Goal: Task Accomplishment & Management: Use online tool/utility

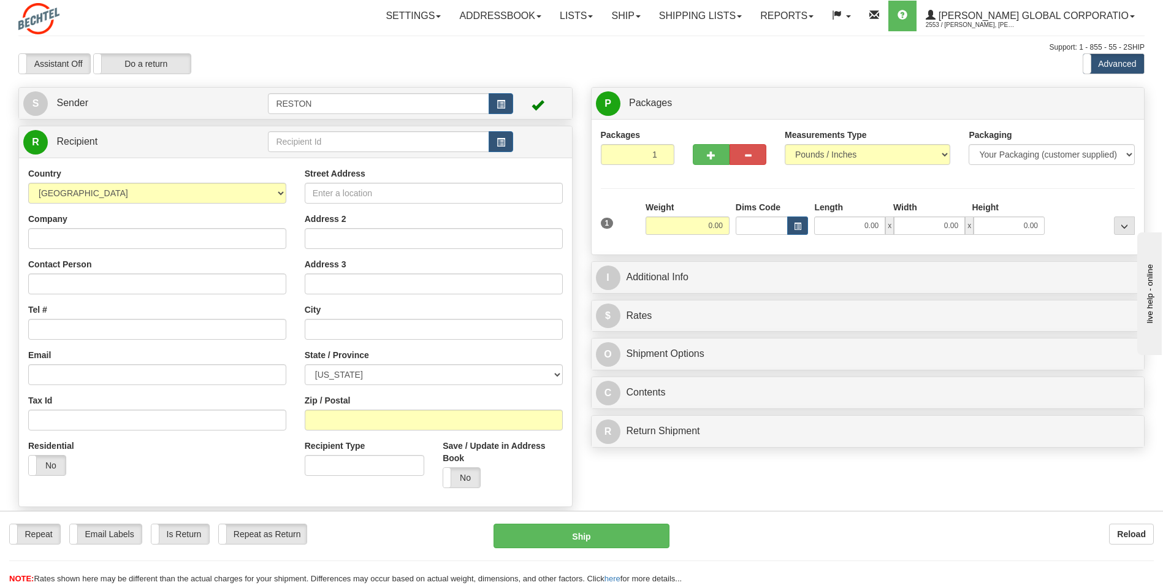
drag, startPoint x: 714, startPoint y: 236, endPoint x: 706, endPoint y: 226, distance: 13.0
click at [561, 236] on div "Weight 0.00" at bounding box center [688, 222] width 90 height 43
click at [561, 226] on input "0.00" at bounding box center [688, 225] width 84 height 18
click at [561, 226] on input "text" at bounding box center [688, 225] width 84 height 18
type input "20.00"
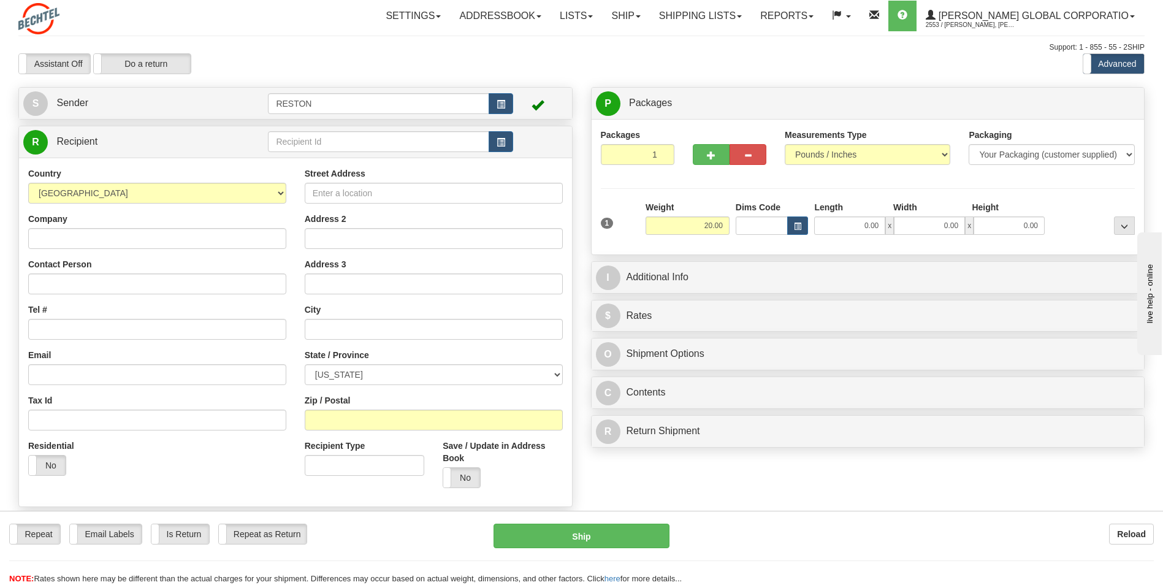
click at [561, 191] on div "Packages 1 1 Measurements Type" at bounding box center [868, 187] width 535 height 117
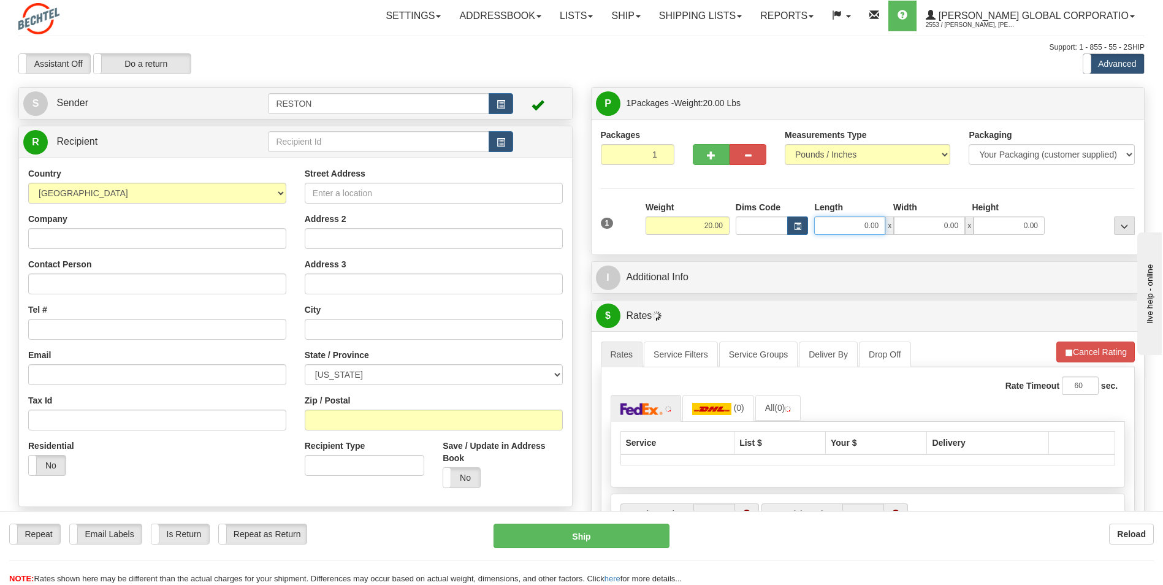
click at [561, 224] on input "0.00" at bounding box center [849, 225] width 71 height 18
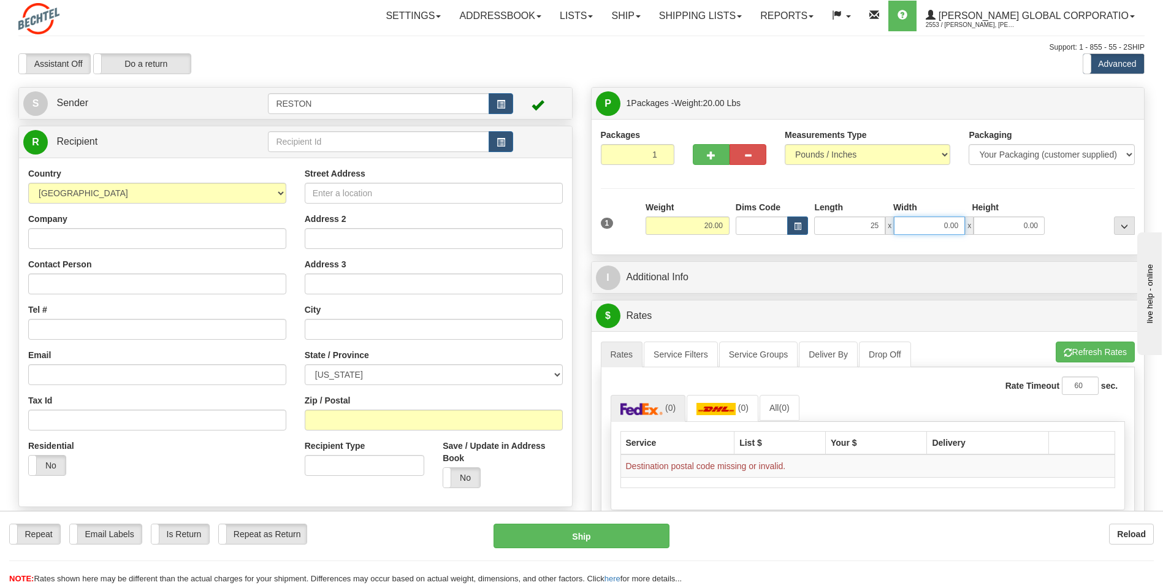
type input "25.00"
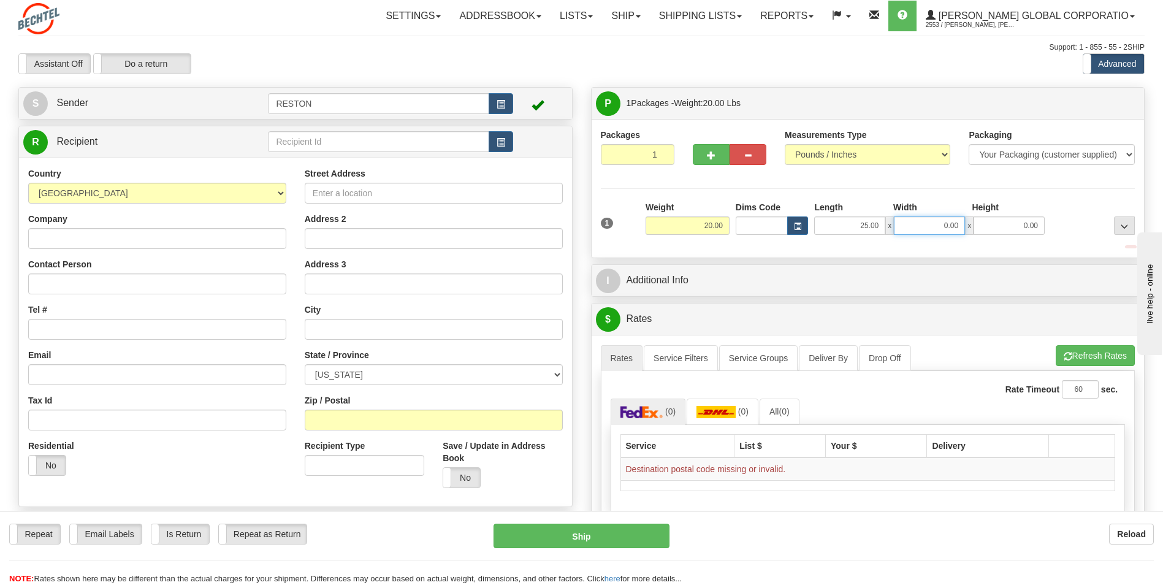
click at [561, 225] on input "0.00" at bounding box center [929, 225] width 71 height 18
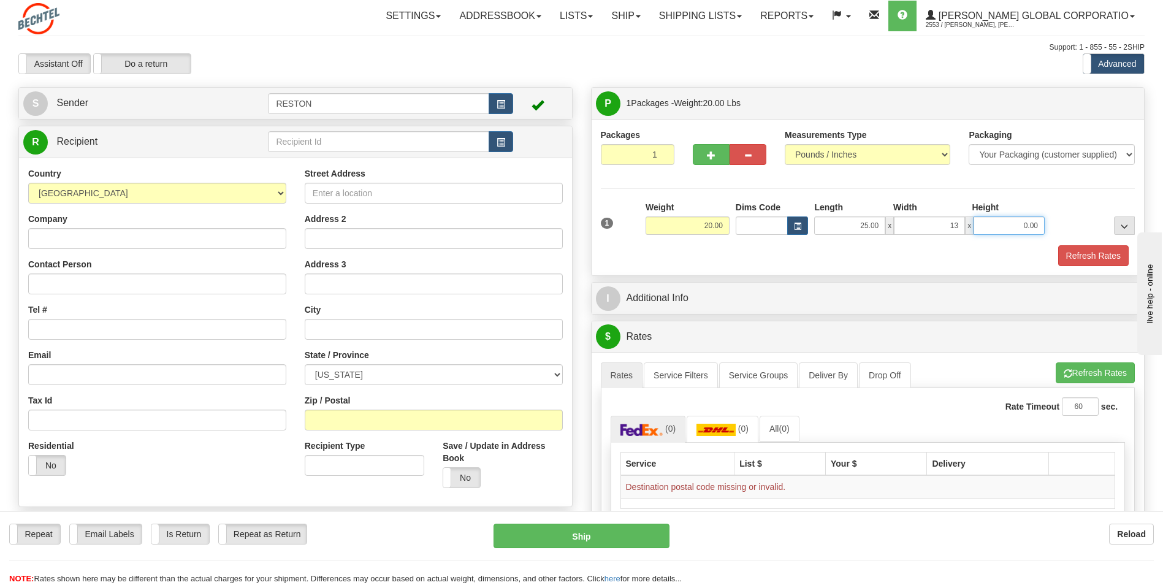
type input "13.00"
click at [561, 222] on input "0.00" at bounding box center [1009, 225] width 71 height 18
type input "21.00"
click at [561, 261] on div "Refresh Rates" at bounding box center [868, 255] width 541 height 21
click at [505, 109] on button "button" at bounding box center [501, 103] width 25 height 21
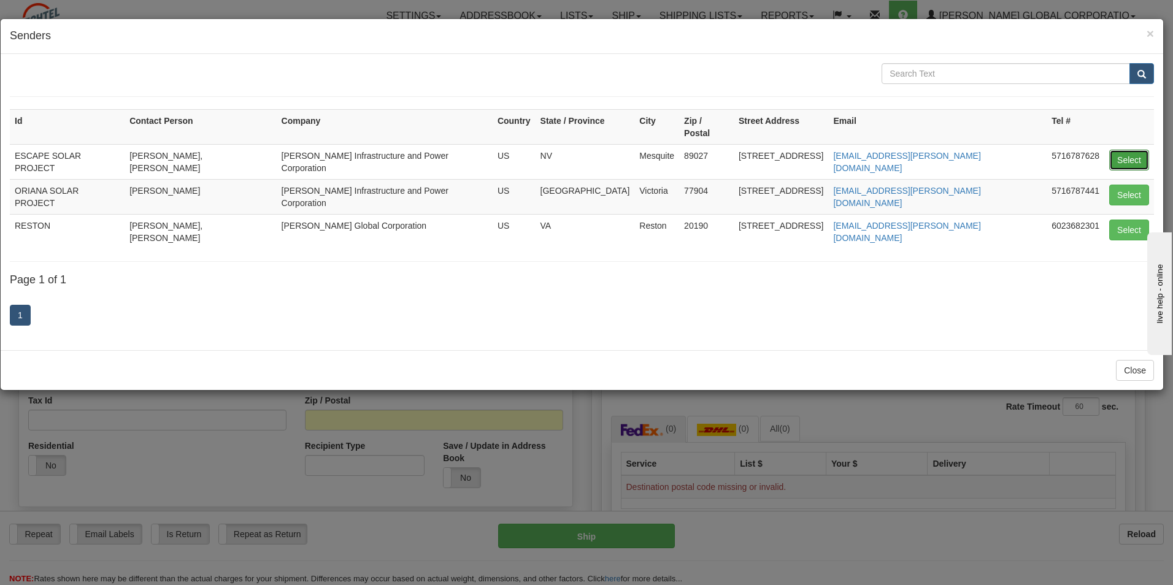
click at [561, 150] on button "Select" at bounding box center [1129, 160] width 40 height 21
type input "ESCAPE SOLAR PROJECT"
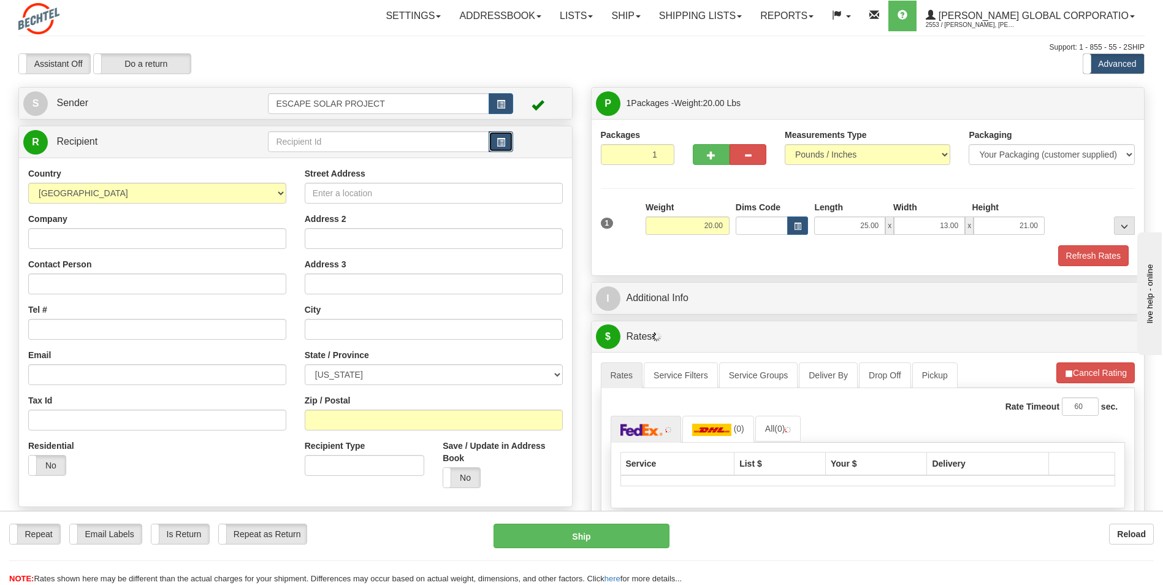
click at [505, 142] on button "button" at bounding box center [501, 141] width 25 height 21
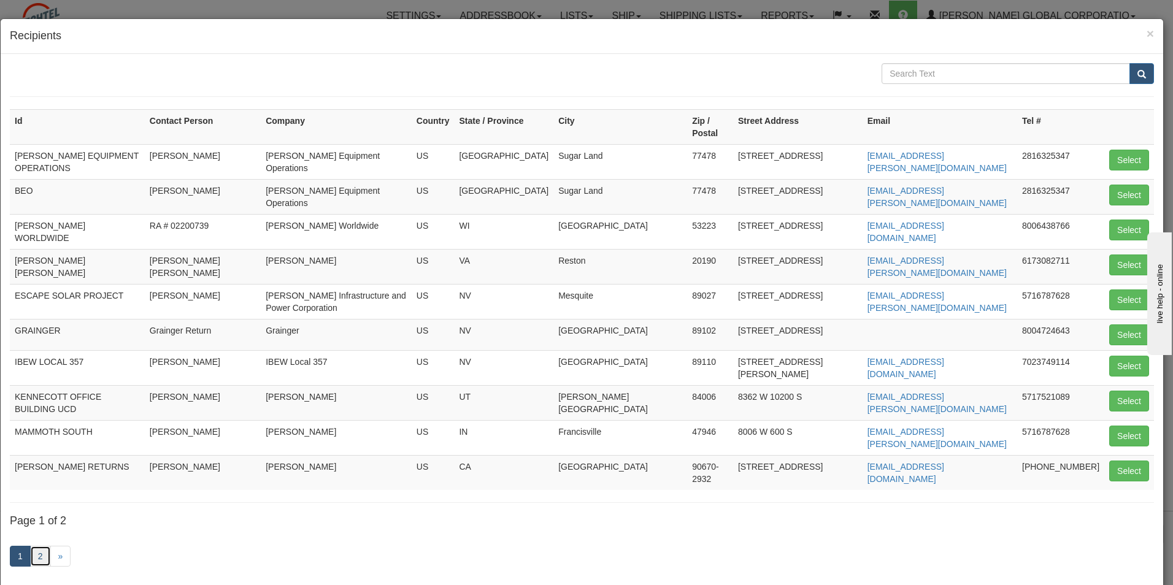
click at [36, 264] on link "2" at bounding box center [40, 556] width 21 height 21
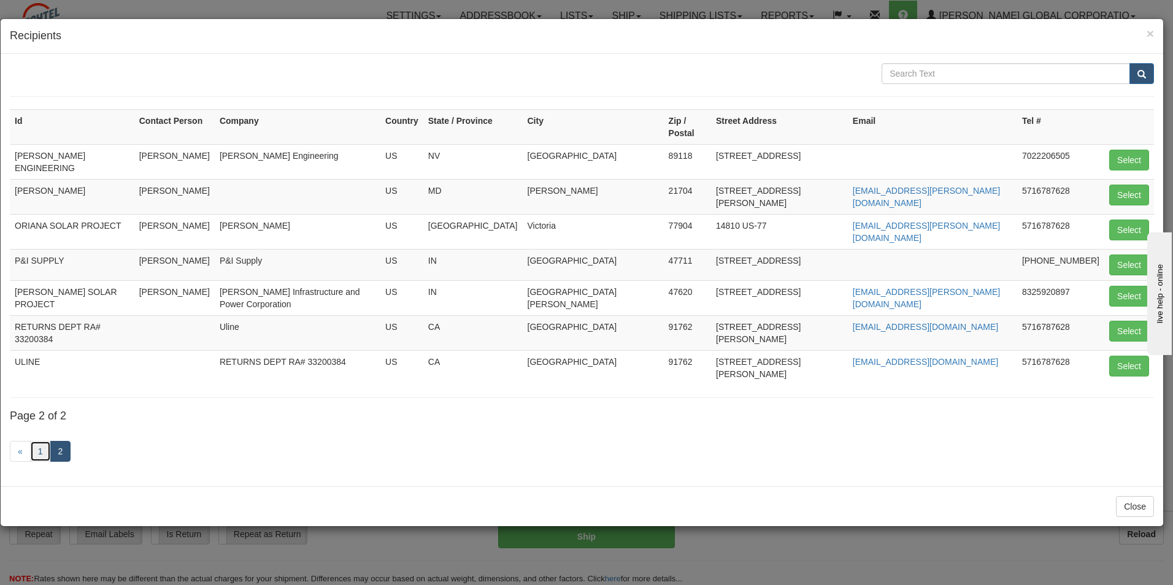
click at [36, 264] on link "1" at bounding box center [40, 451] width 21 height 21
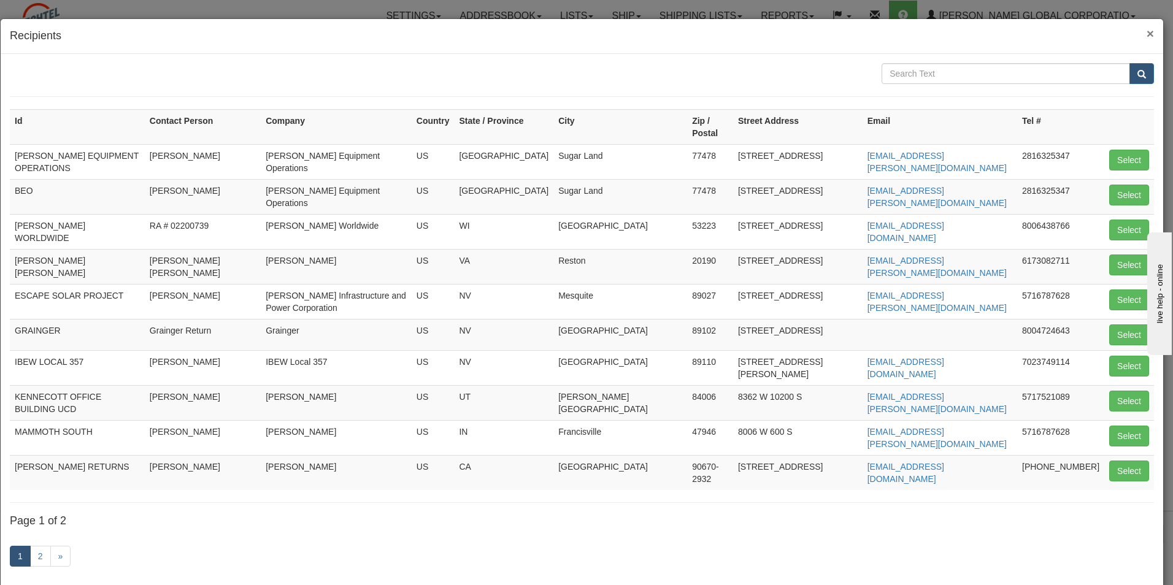
click at [561, 31] on span "×" at bounding box center [1149, 33] width 7 height 14
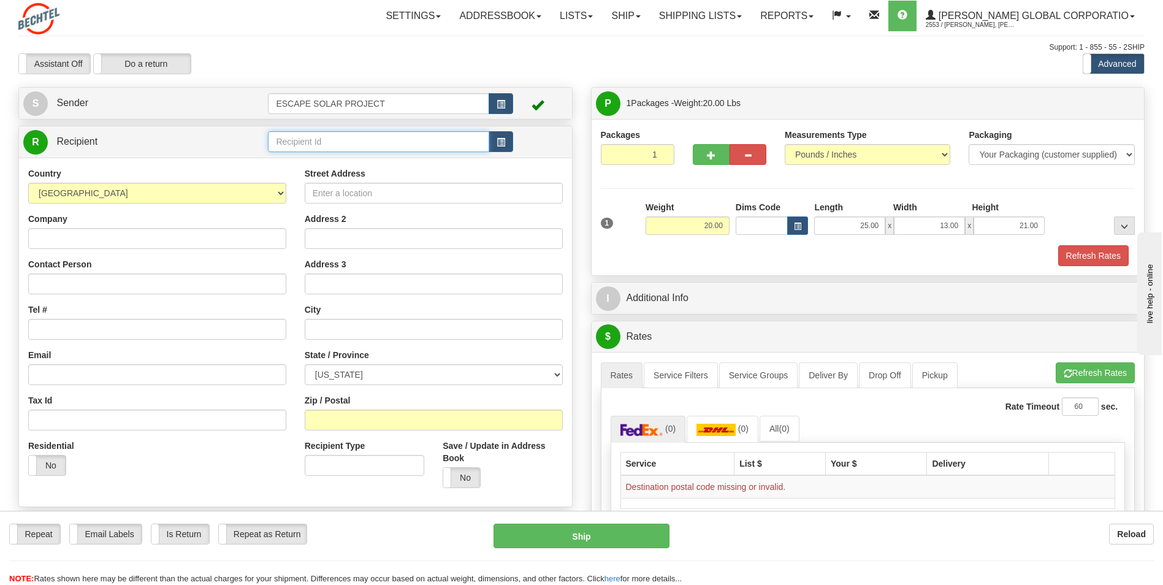
click at [319, 141] on input "text" at bounding box center [378, 141] width 221 height 21
type input "Charger Solar Project"
click at [385, 190] on div "Country AFGHANISTAN ALAND ISLANDS ALBANIA ALGERIA AMERICAN SAMOA ANDORRA ANGOLA…" at bounding box center [295, 332] width 553 height 349
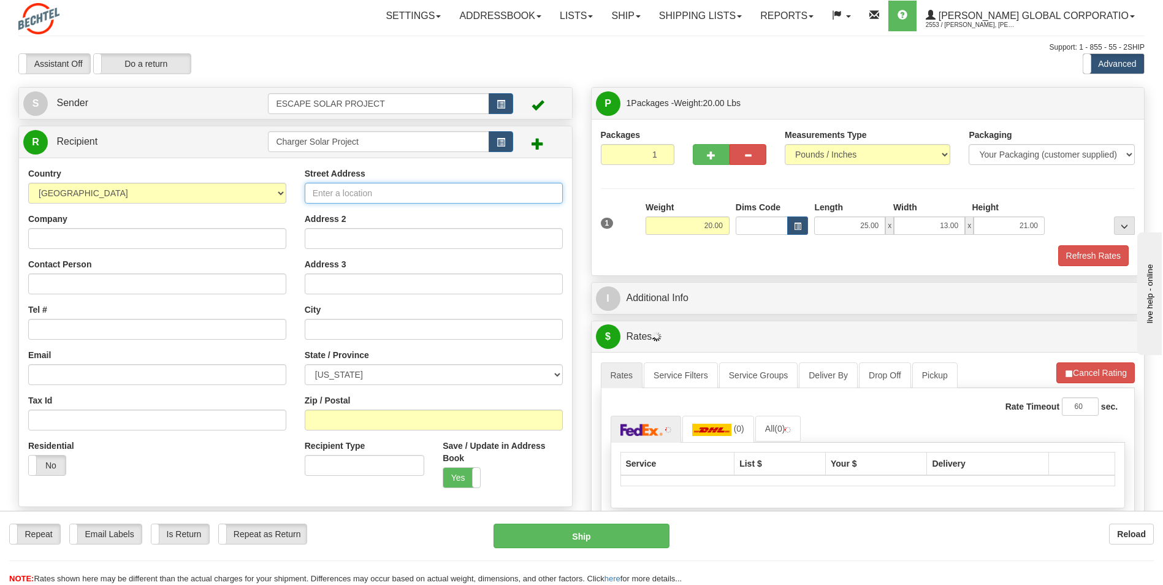
click at [394, 186] on input "Street Address" at bounding box center [434, 193] width 258 height 21
click at [338, 197] on input "Street Address" at bounding box center [434, 193] width 258 height 21
paste input "144 Texas 239 E"
type input "144 Texas 239 E"
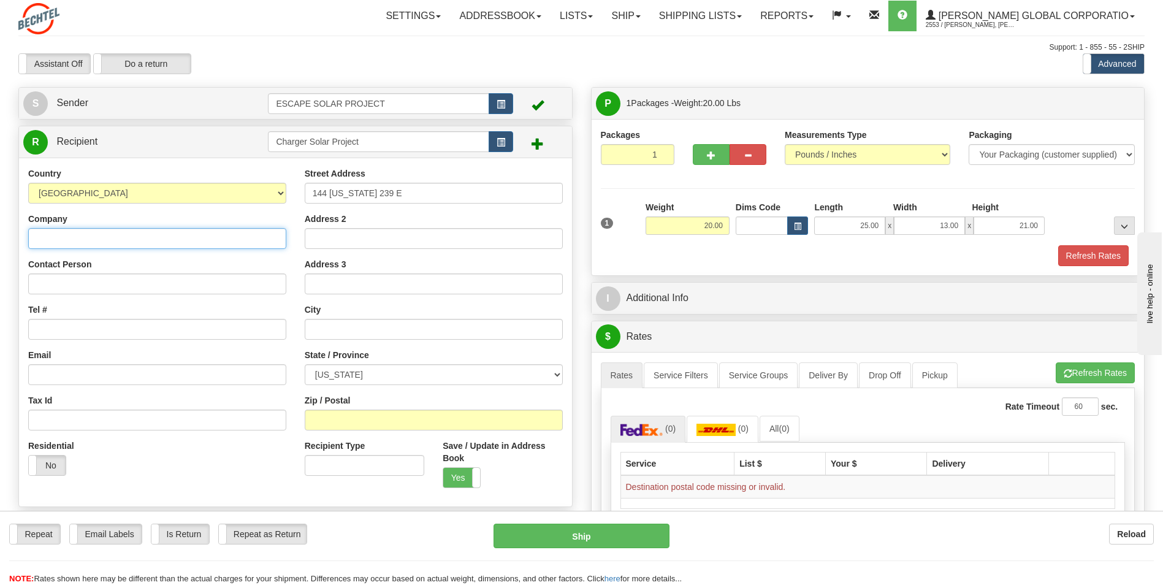
click at [58, 237] on input "Company" at bounding box center [157, 238] width 258 height 21
type input "Bechtel"
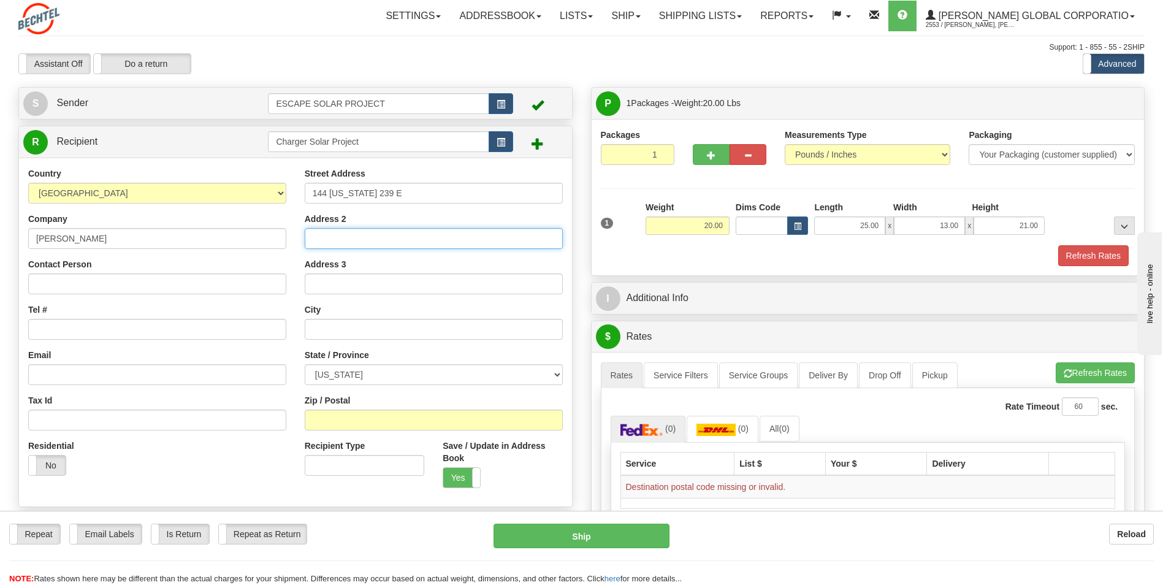
click at [345, 245] on input "Address 2" at bounding box center [434, 238] width 258 height 21
click at [153, 264] on div "Contact Person" at bounding box center [157, 276] width 258 height 36
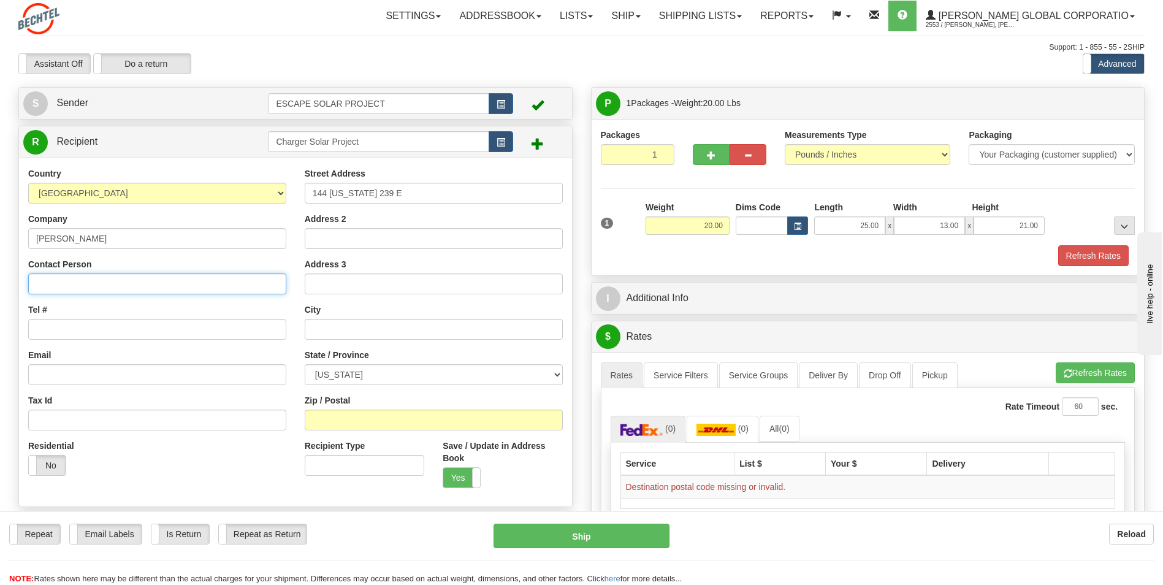
click at [151, 264] on input "Contact Person" at bounding box center [157, 284] width 258 height 21
type input "Harmond Cohen"
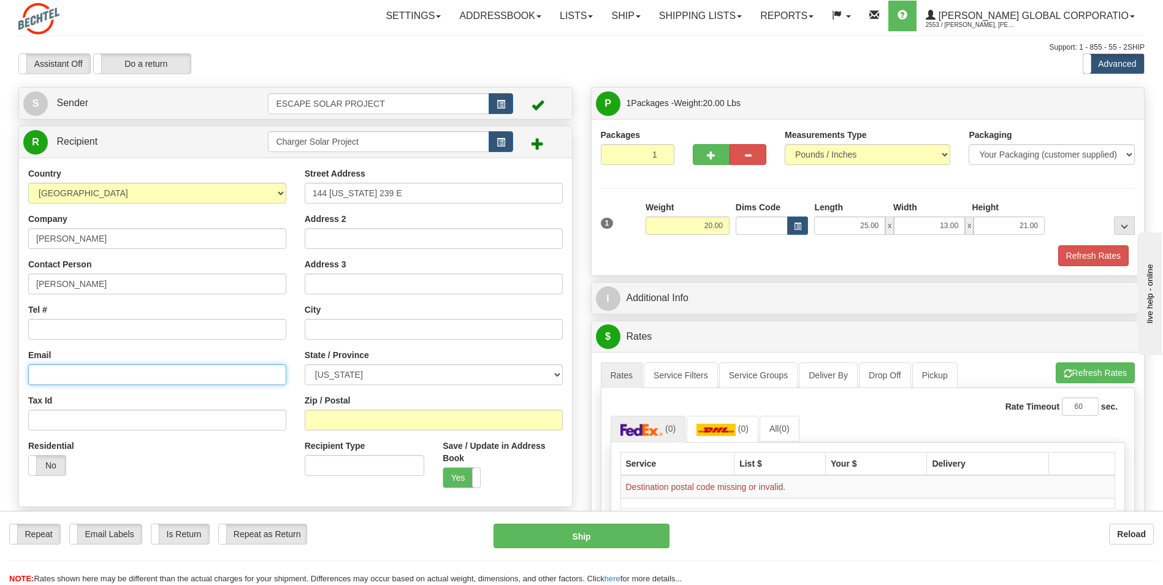
type input "hcohen@bechtel.com"
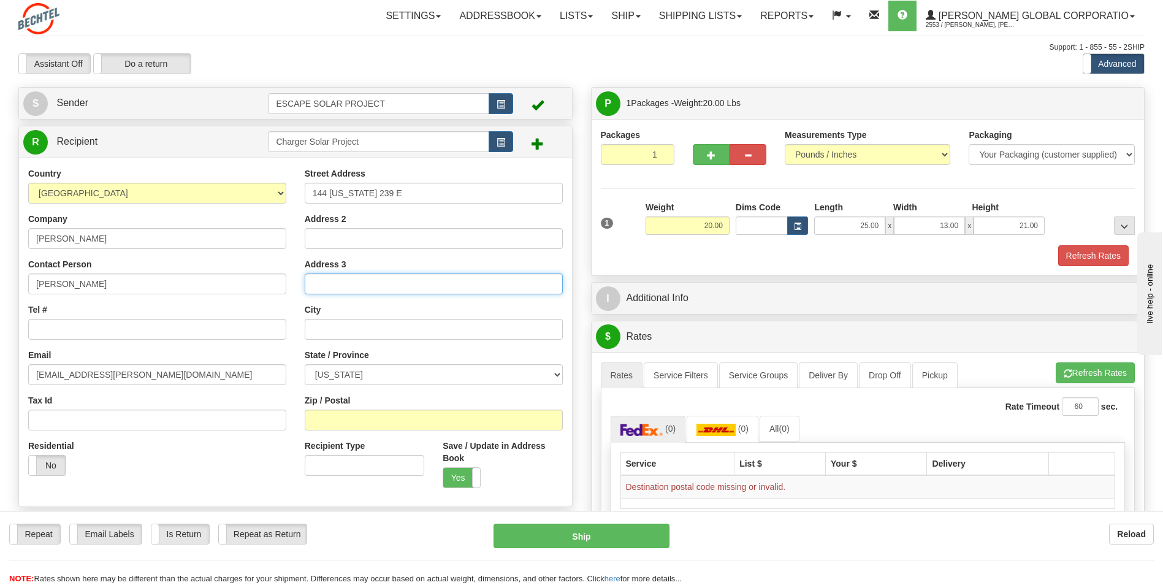
type input "Tivoli"
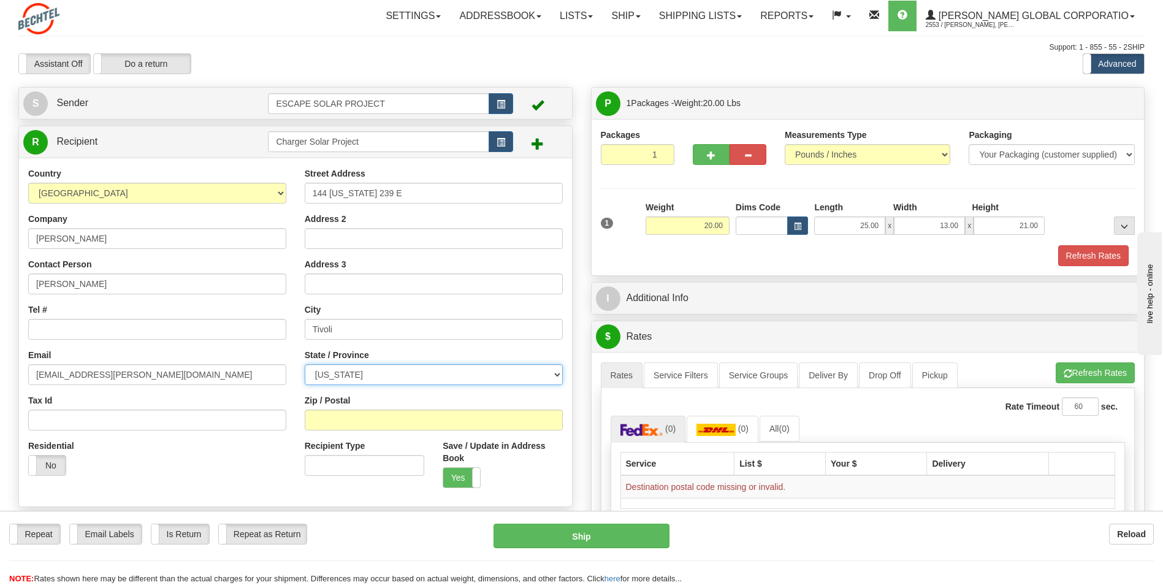
select select "TX"
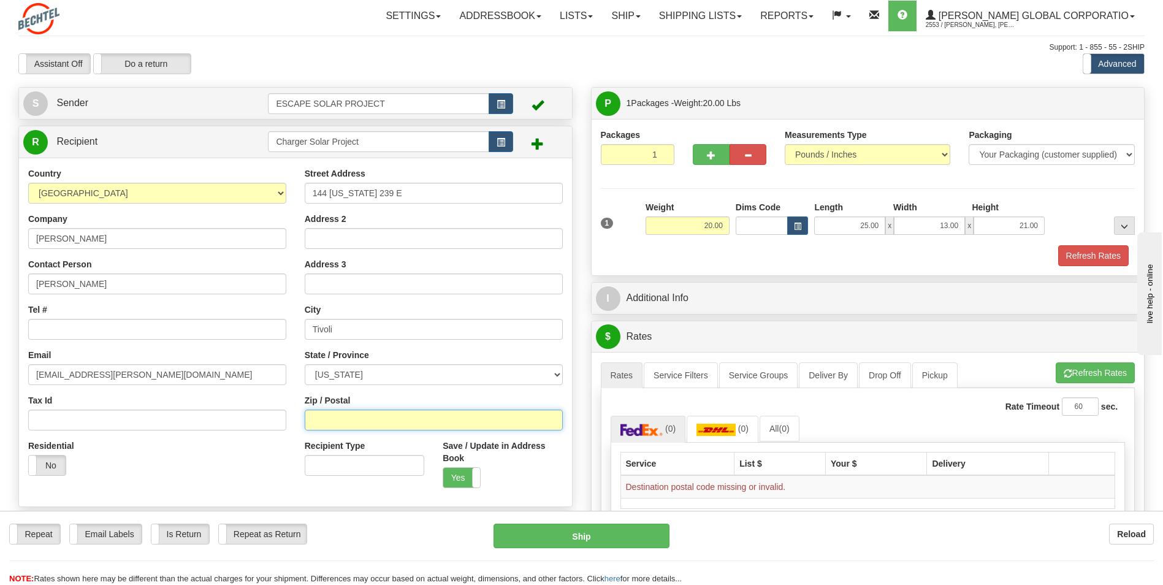
type input "77990"
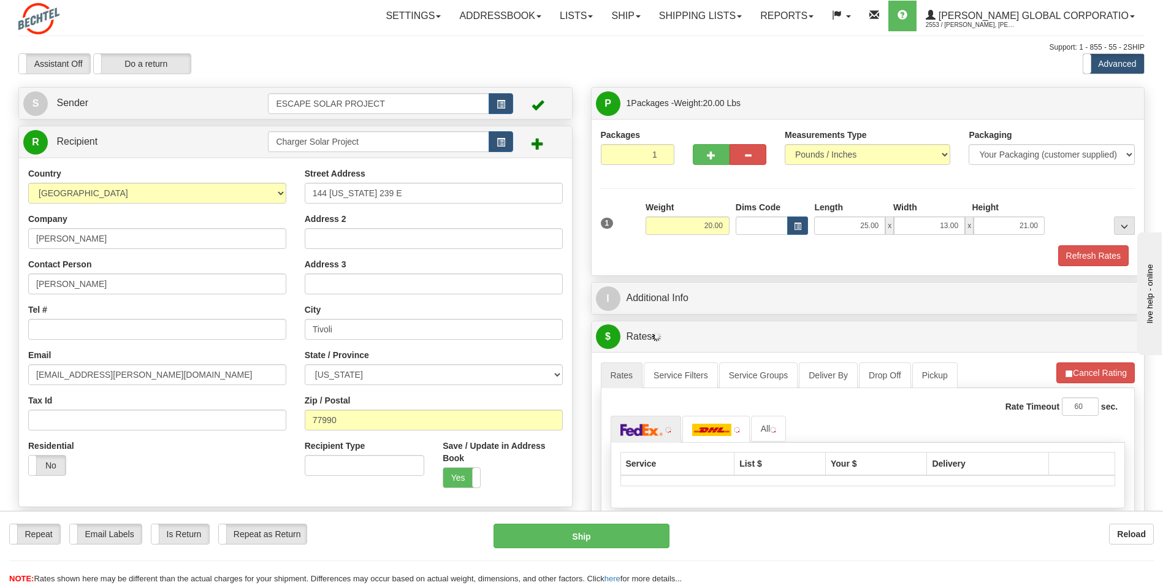
click at [191, 264] on div "Country AFGHANISTAN ALAND ISLANDS ALBANIA ALGERIA AMERICAN SAMOA ANDORRA ANGOLA…" at bounding box center [157, 326] width 277 height 318
click at [159, 264] on input "Tel #" at bounding box center [157, 329] width 258 height 21
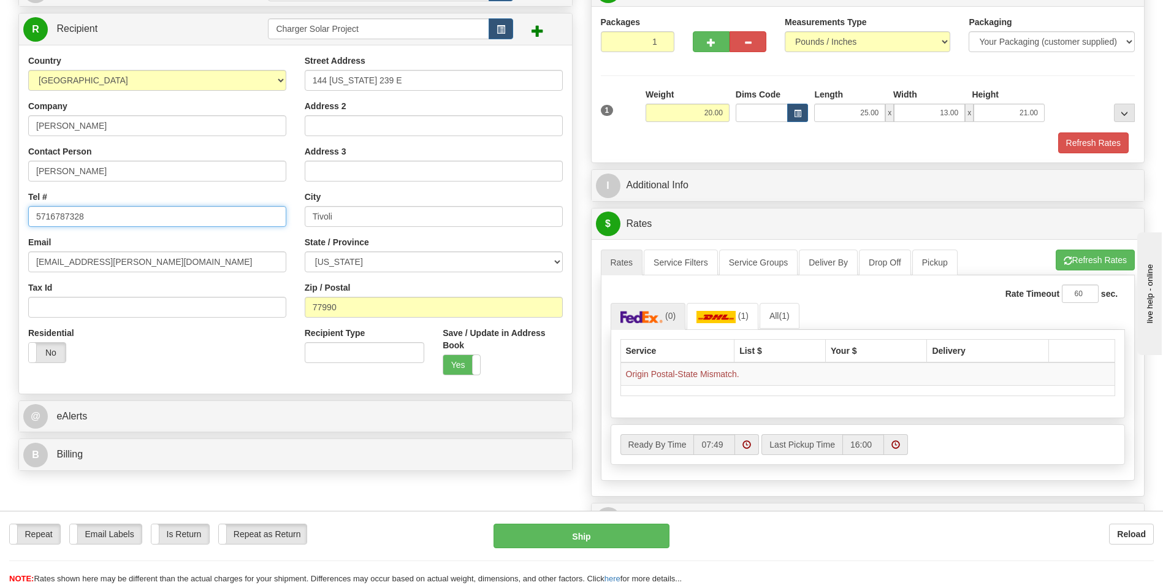
scroll to position [123, 0]
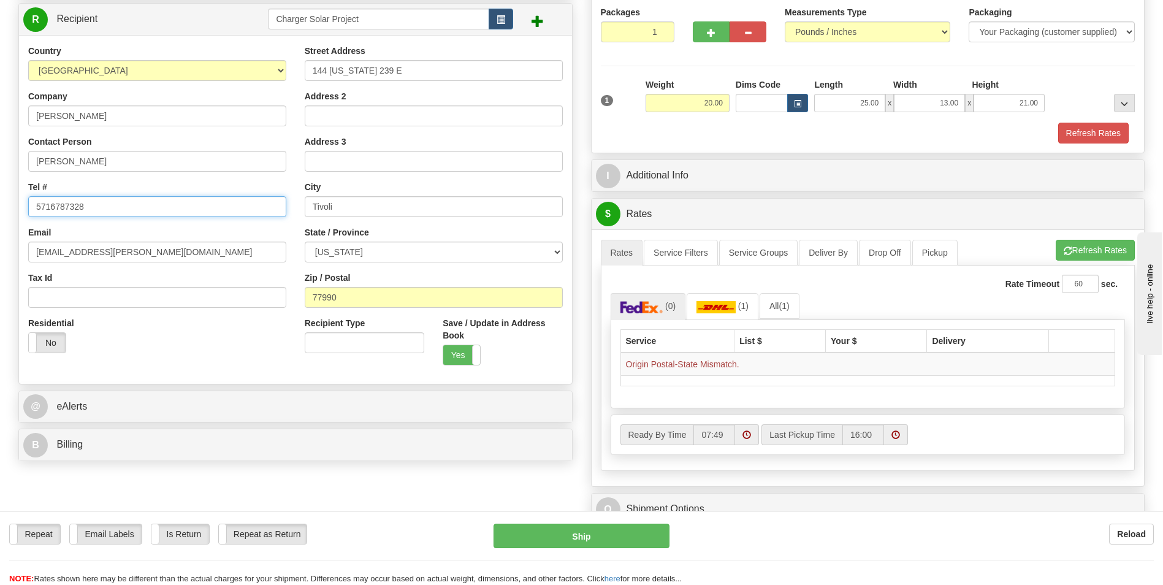
type input "5716787328"
click at [363, 264] on input "77990" at bounding box center [434, 297] width 258 height 21
click at [379, 264] on div "Zip / Postal 77990" at bounding box center [434, 290] width 258 height 36
click at [561, 264] on img at bounding box center [716, 307] width 39 height 12
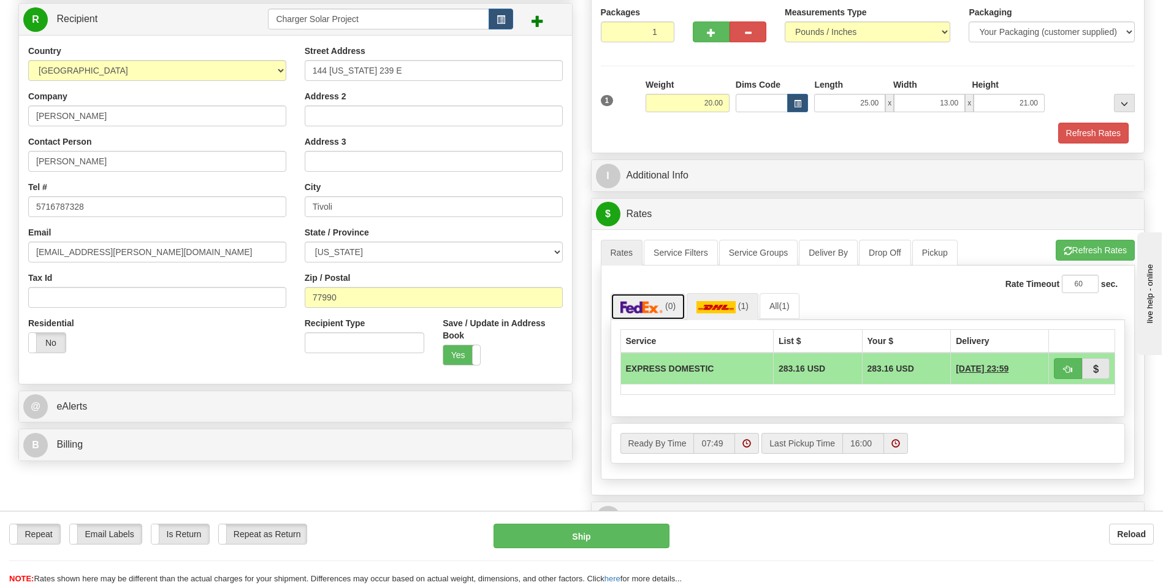
click at [561, 264] on img at bounding box center [642, 307] width 43 height 12
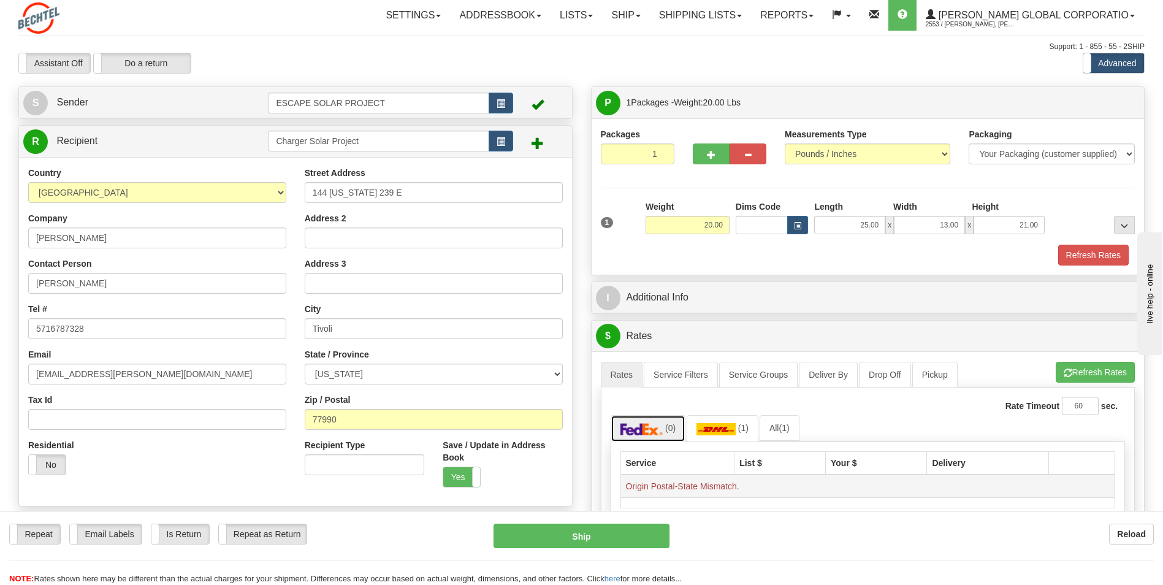
scroll to position [0, 0]
drag, startPoint x: 385, startPoint y: 331, endPoint x: 159, endPoint y: 326, distance: 225.7
click at [159, 264] on div "Country AFGHANISTAN ALAND ISLANDS ALBANIA ALGERIA AMERICAN SAMOA ANDORRA ANGOLA…" at bounding box center [295, 332] width 553 height 330
drag, startPoint x: 172, startPoint y: 350, endPoint x: 362, endPoint y: 393, distance: 194.2
click at [189, 264] on div "Email hcohen@bechtel.com" at bounding box center [157, 367] width 258 height 36
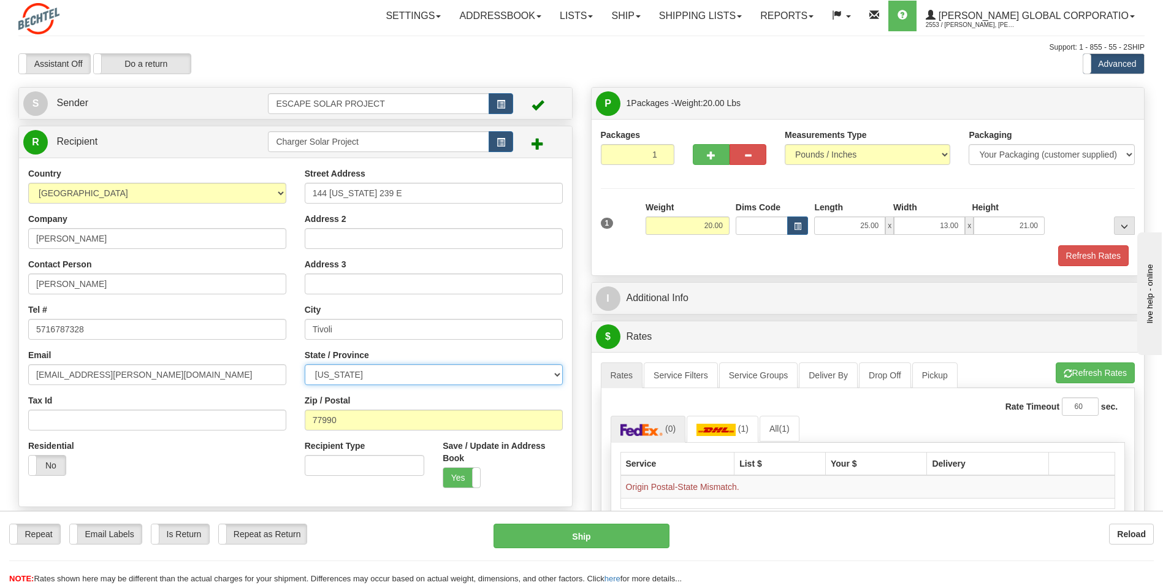
click at [361, 264] on select "ALABAMA ALASKA ARIZONA ARKANSAS Armed Forces America Armed Forces Europe Armed …" at bounding box center [434, 374] width 258 height 21
click at [305, 264] on select "ALABAMA ALASKA ARIZONA ARKANSAS Armed Forces America Armed Forces Europe Armed …" at bounding box center [434, 374] width 258 height 21
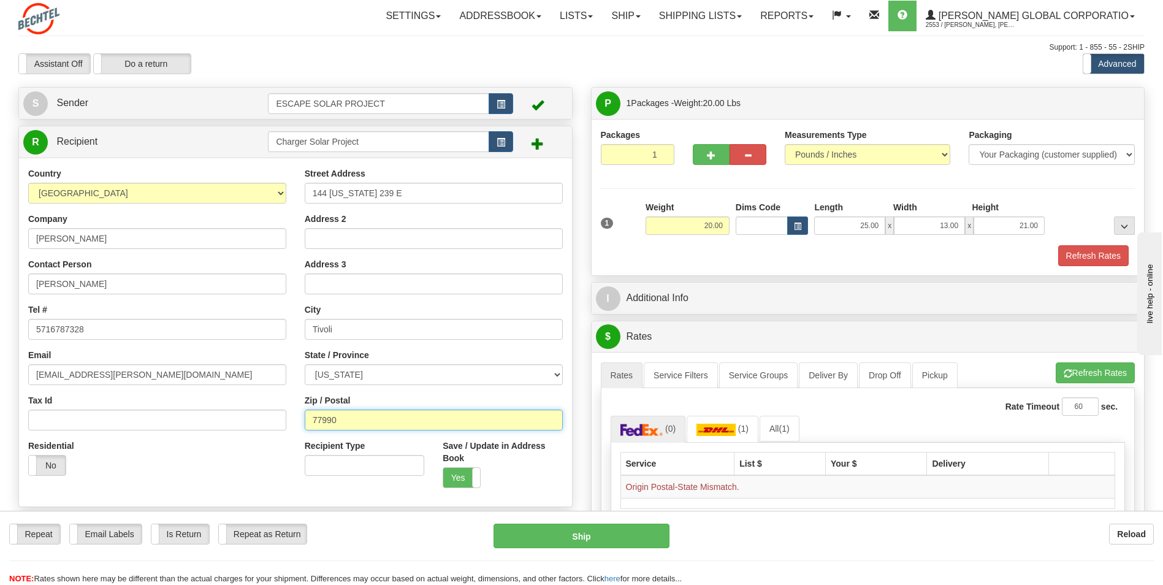
click at [361, 264] on input "77990" at bounding box center [434, 420] width 258 height 21
click at [384, 264] on div "Zip / Postal 77990" at bounding box center [434, 412] width 258 height 36
click at [561, 264] on link "(0)" at bounding box center [648, 429] width 75 height 26
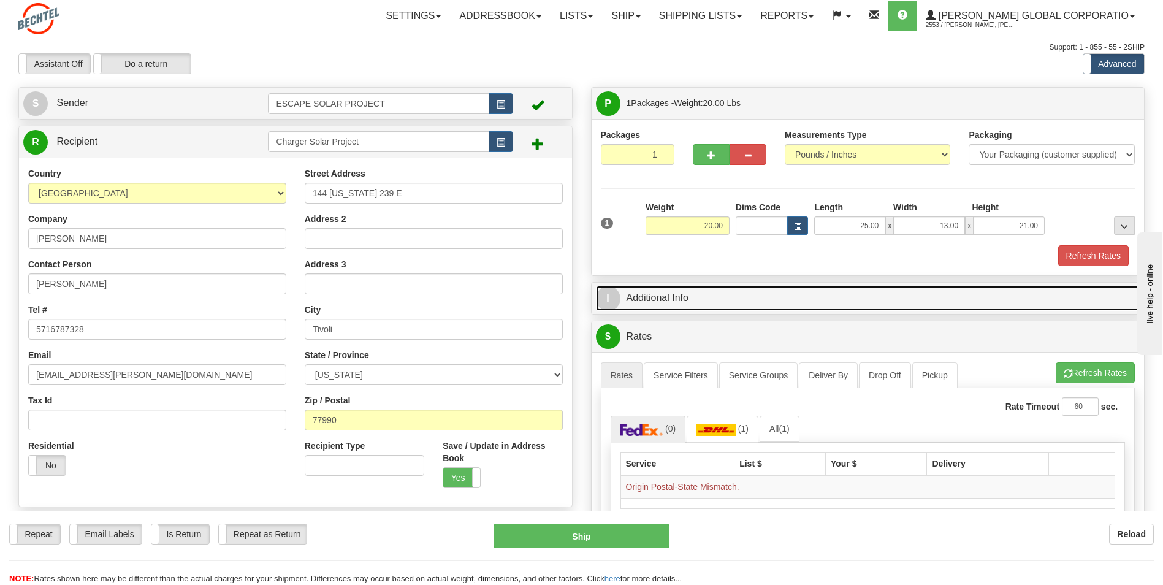
click at [561, 264] on link "I Additional Info" at bounding box center [868, 298] width 545 height 25
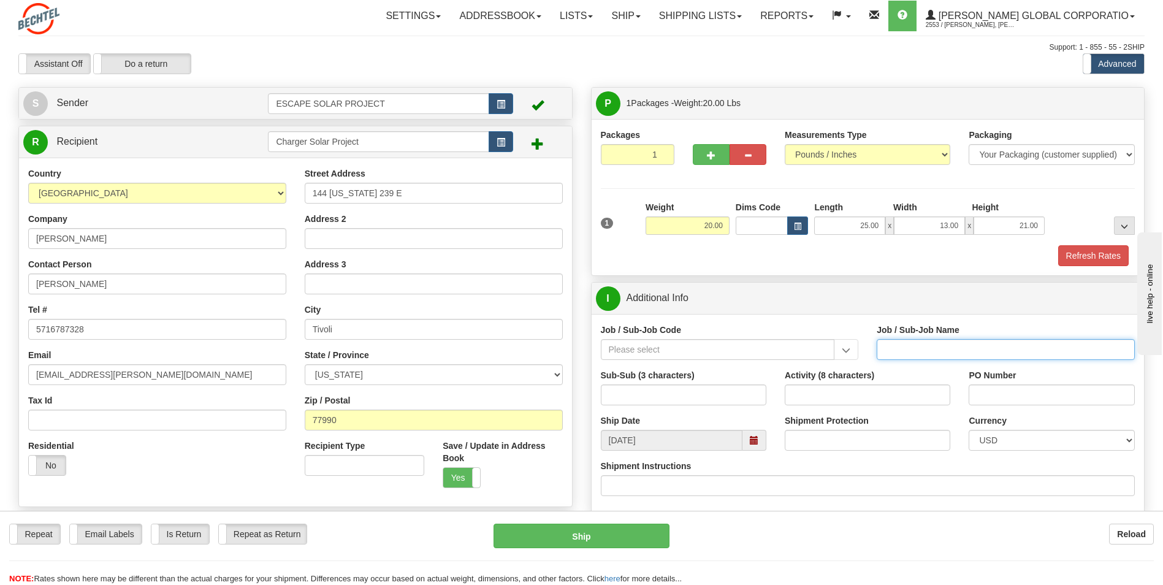
click at [561, 264] on input "Job / Sub-Job Name" at bounding box center [1006, 349] width 258 height 21
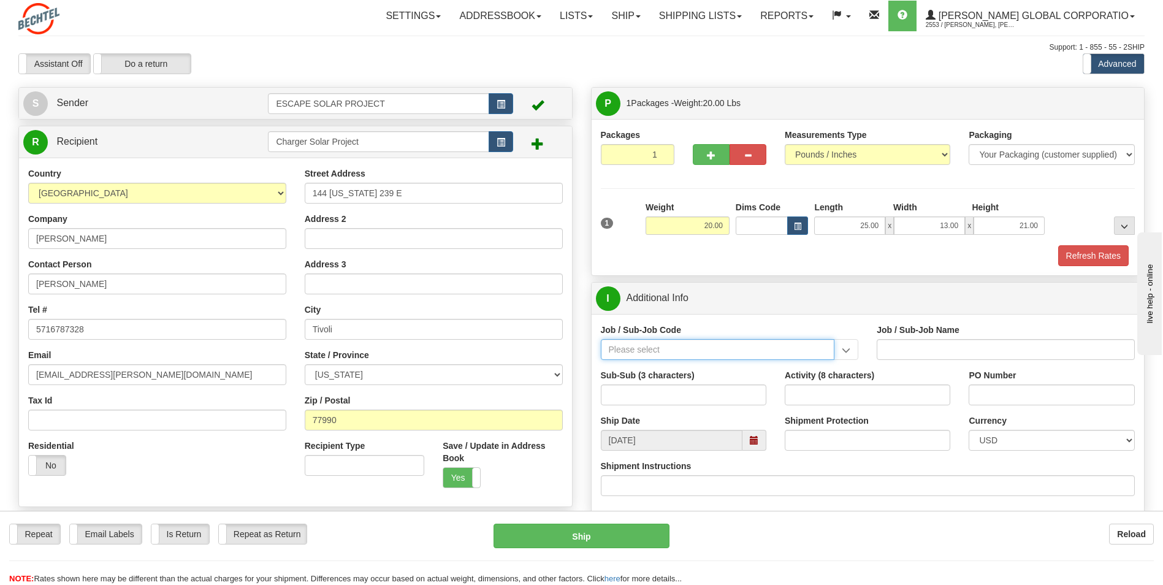
click at [561, 264] on input "Job / Sub-Job Code" at bounding box center [718, 349] width 234 height 21
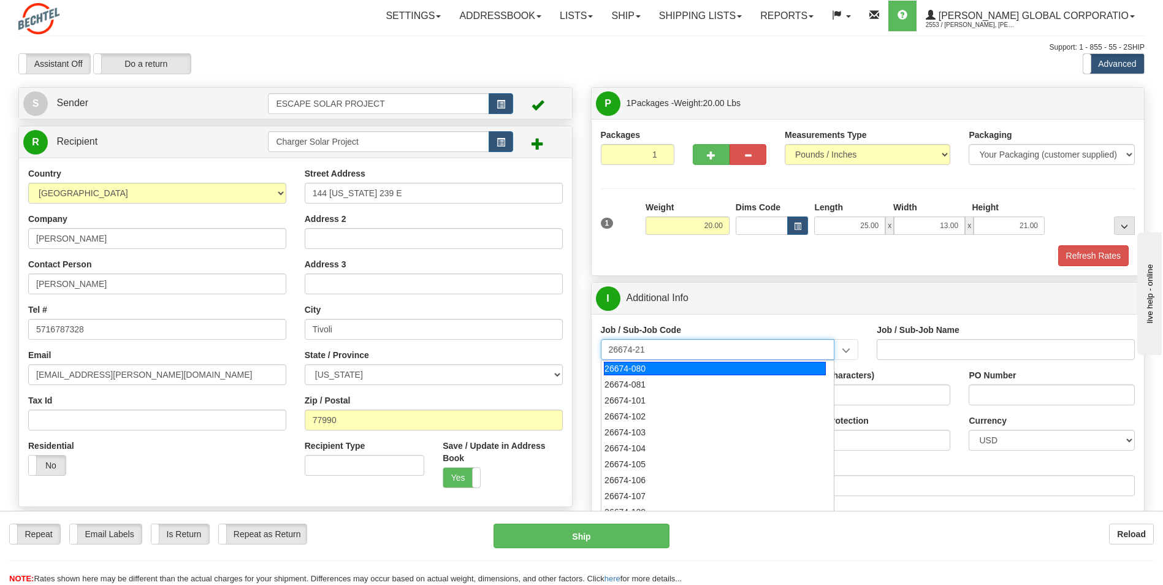
type input "26674-210"
click at [561, 264] on div "26674-210" at bounding box center [715, 368] width 222 height 13
type input "CHARGER SOLAR PROJECT EPC - FIELD NON-MANUAL"
type input "26674-210"
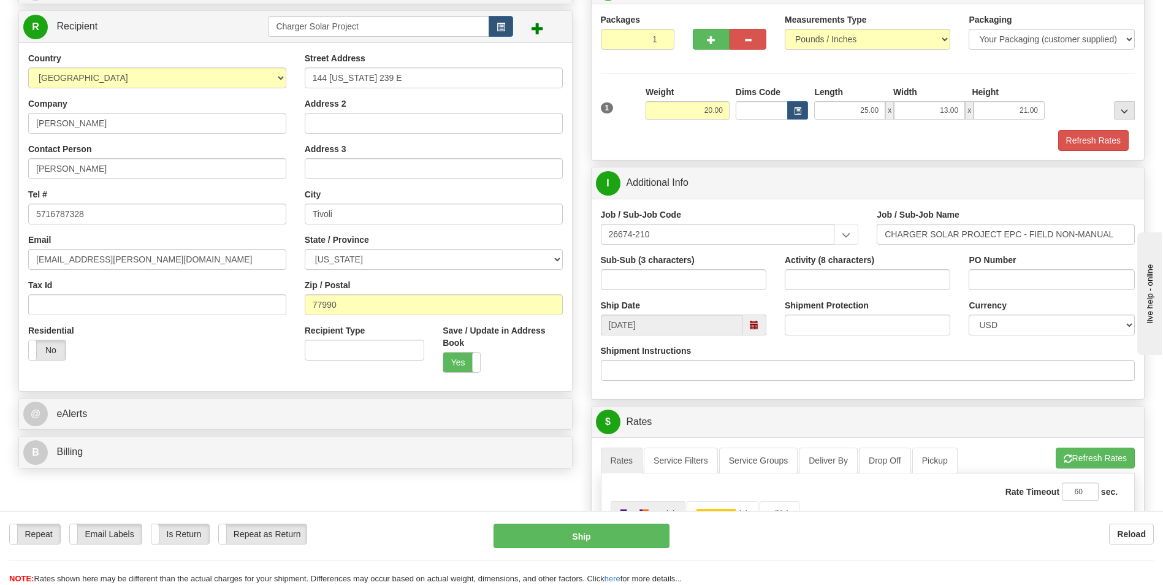
scroll to position [307, 0]
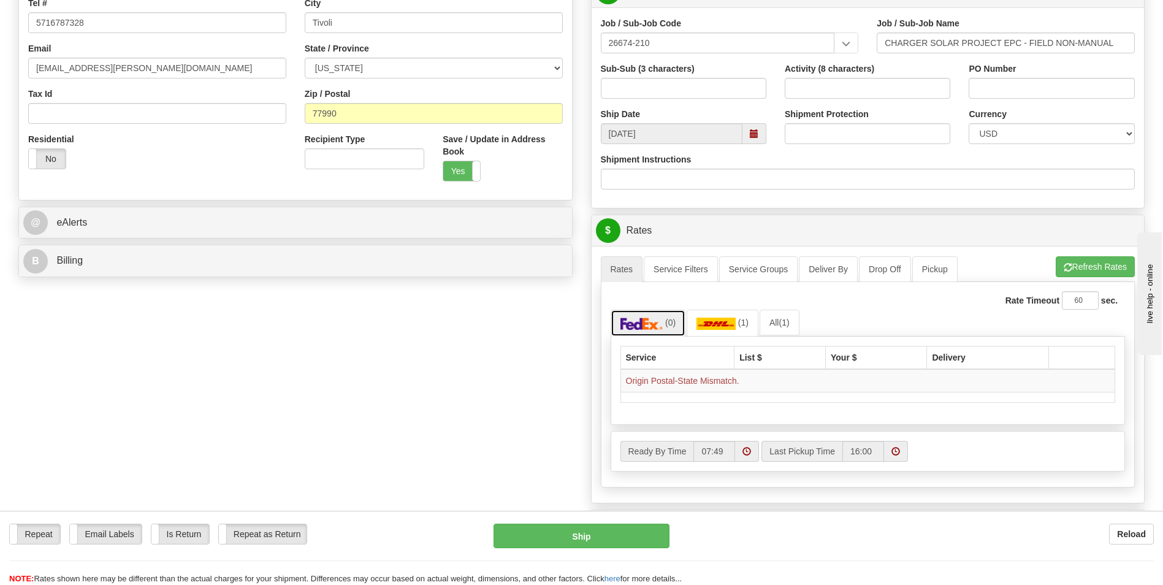
click at [561, 264] on img at bounding box center [642, 324] width 43 height 12
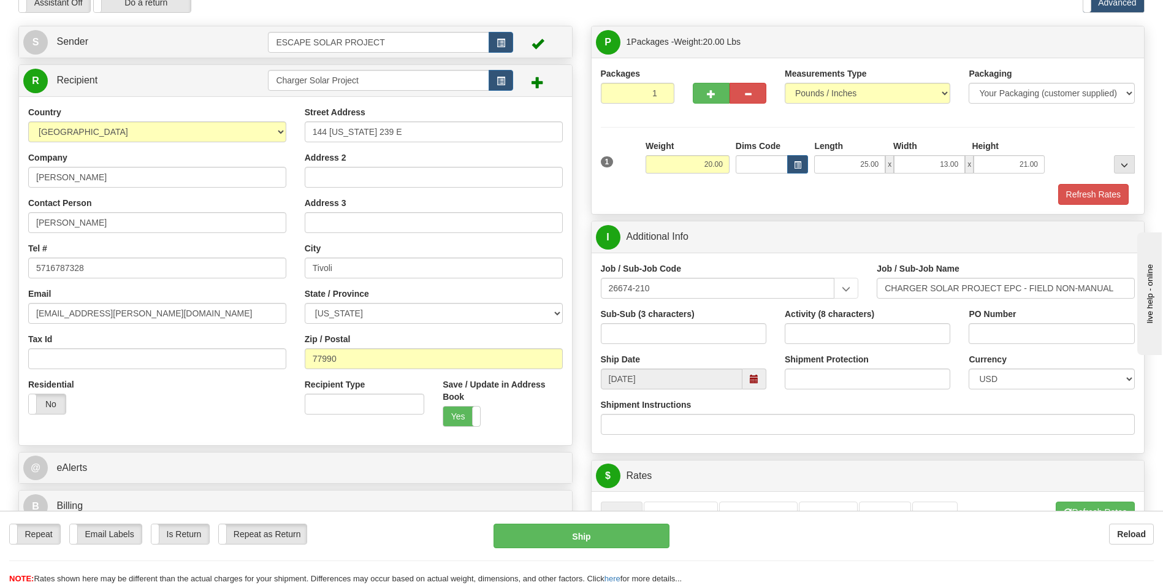
scroll to position [0, 0]
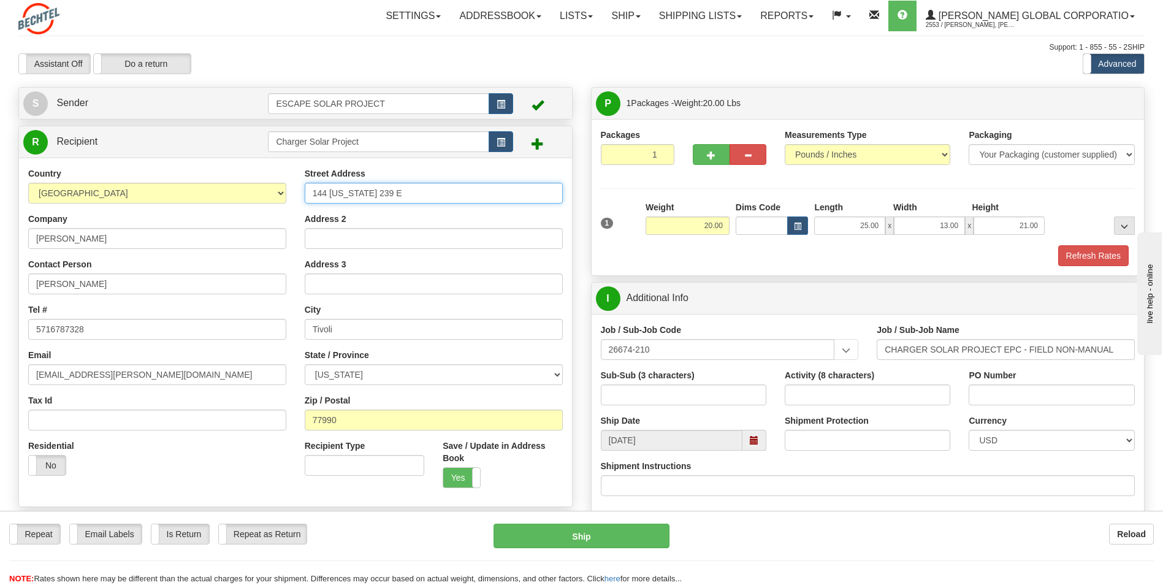
click at [393, 196] on input "144 Texas 239 E" at bounding box center [434, 193] width 258 height 21
click at [335, 192] on input "144 Texas 239 E" at bounding box center [434, 193] width 258 height 21
paste input "State Highway"
type input "144 State Highway 239 E"
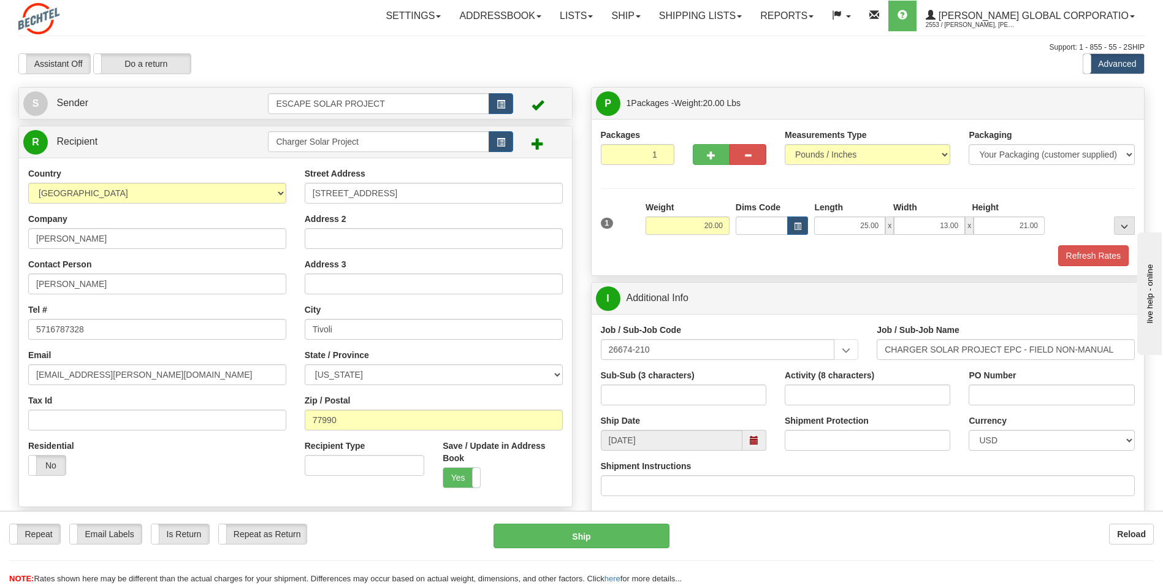
click at [400, 213] on div "Address 2" at bounding box center [434, 231] width 258 height 36
click at [334, 264] on input "Tivoli" at bounding box center [434, 329] width 258 height 21
type input "Harmond"
select select "AL"
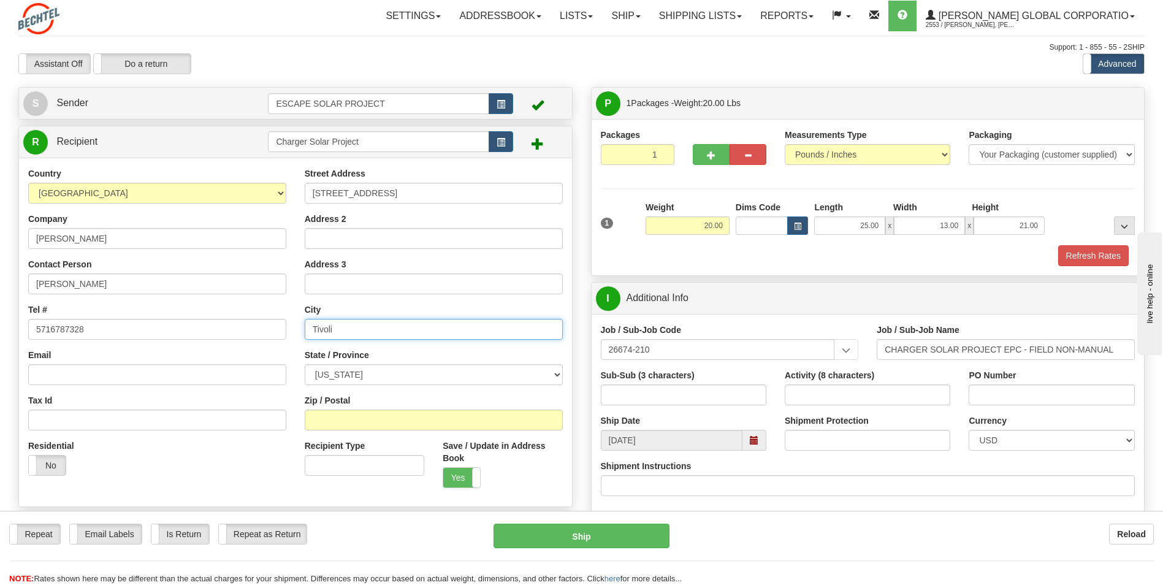
type input "Tivoli"
click at [112, 264] on input "Email" at bounding box center [157, 374] width 258 height 21
type input "hcohen@bechtel.com"
click at [400, 264] on div "Zip / Postal" at bounding box center [434, 412] width 258 height 36
drag, startPoint x: 374, startPoint y: 373, endPoint x: 361, endPoint y: 374, distance: 12.9
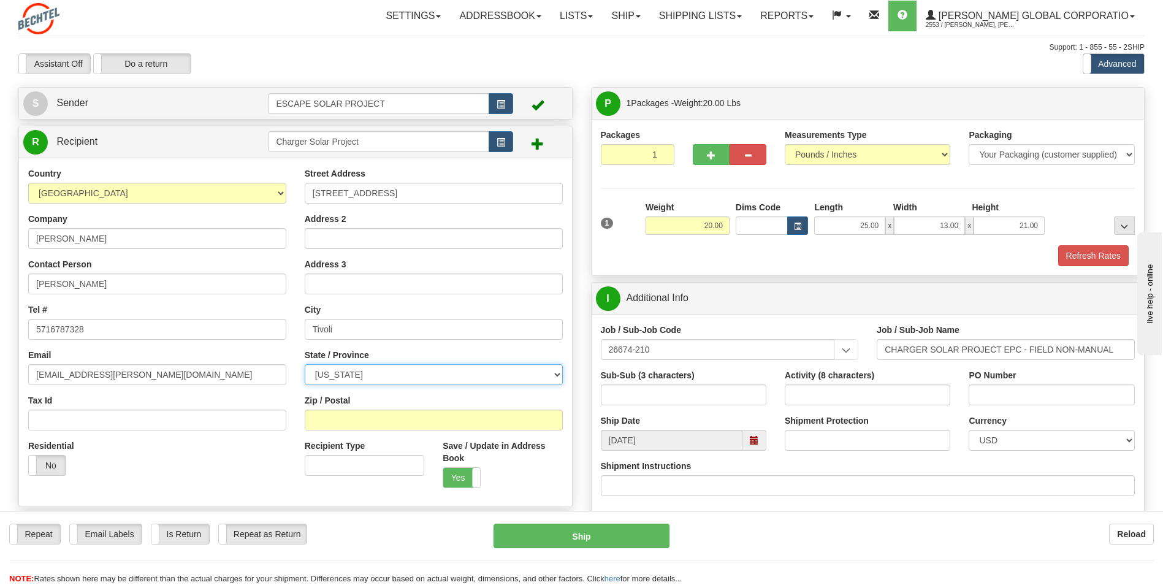
click at [374, 264] on select "ALABAMA ALASKA ARIZONA ARKANSAS Armed Forces America Armed Forces Europe Armed …" at bounding box center [434, 374] width 258 height 21
select select "TX"
click at [305, 264] on select "ALABAMA ALASKA ARIZONA ARKANSAS Armed Forces America Armed Forces Europe Armed …" at bounding box center [434, 374] width 258 height 21
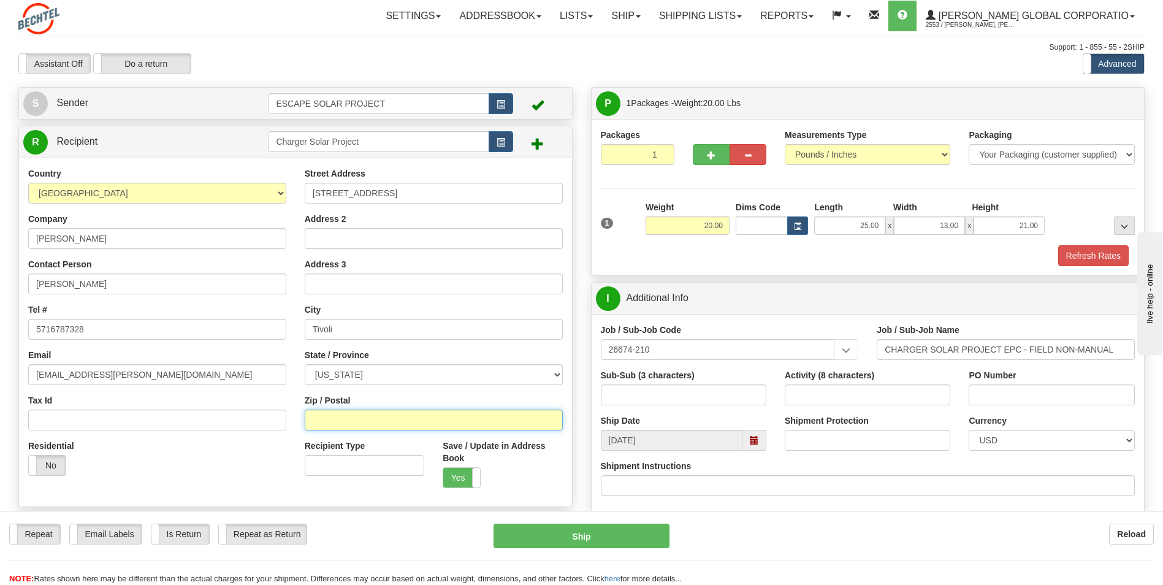
click at [393, 264] on input "Zip / Postal" at bounding box center [434, 420] width 258 height 21
type input "77990"
click at [422, 264] on div "Zip / Postal 77990" at bounding box center [434, 412] width 258 height 36
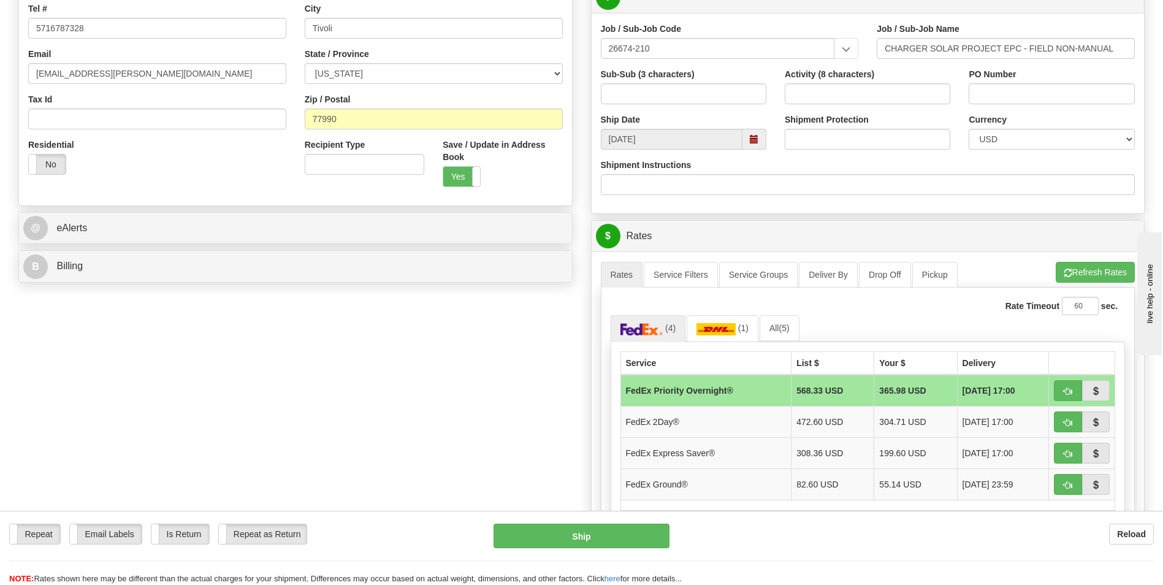
scroll to position [123, 0]
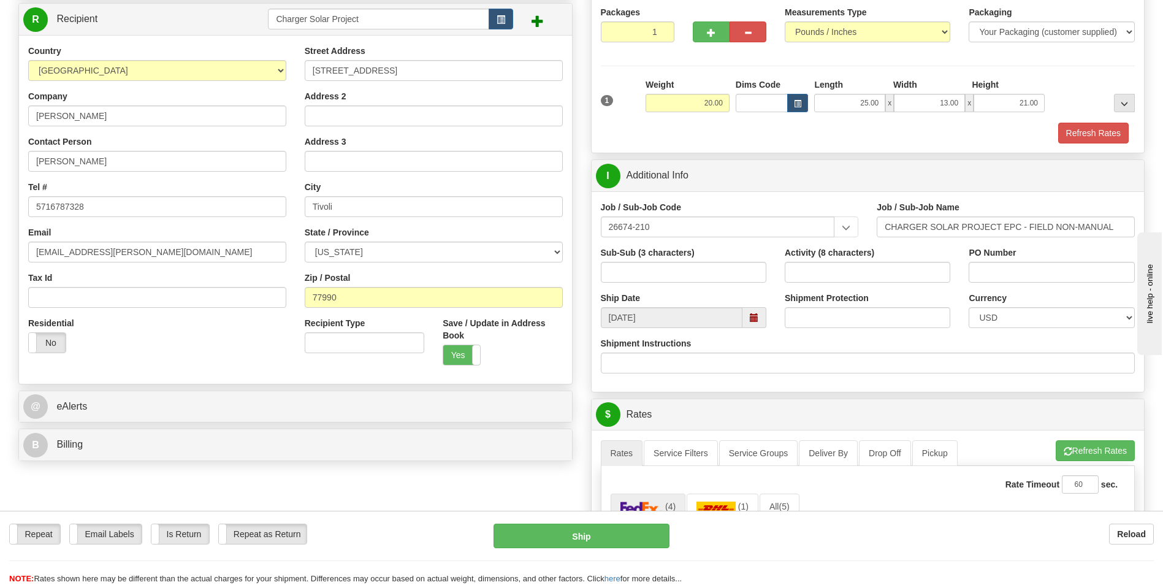
click at [409, 264] on div "Zip / Postal 77990" at bounding box center [434, 290] width 258 height 36
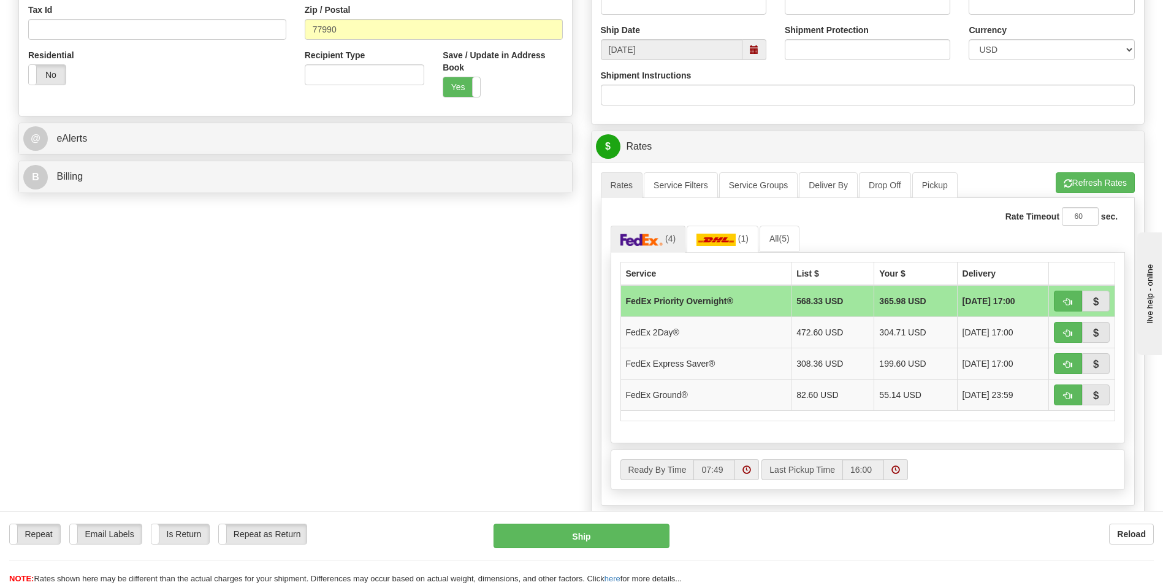
scroll to position [429, 0]
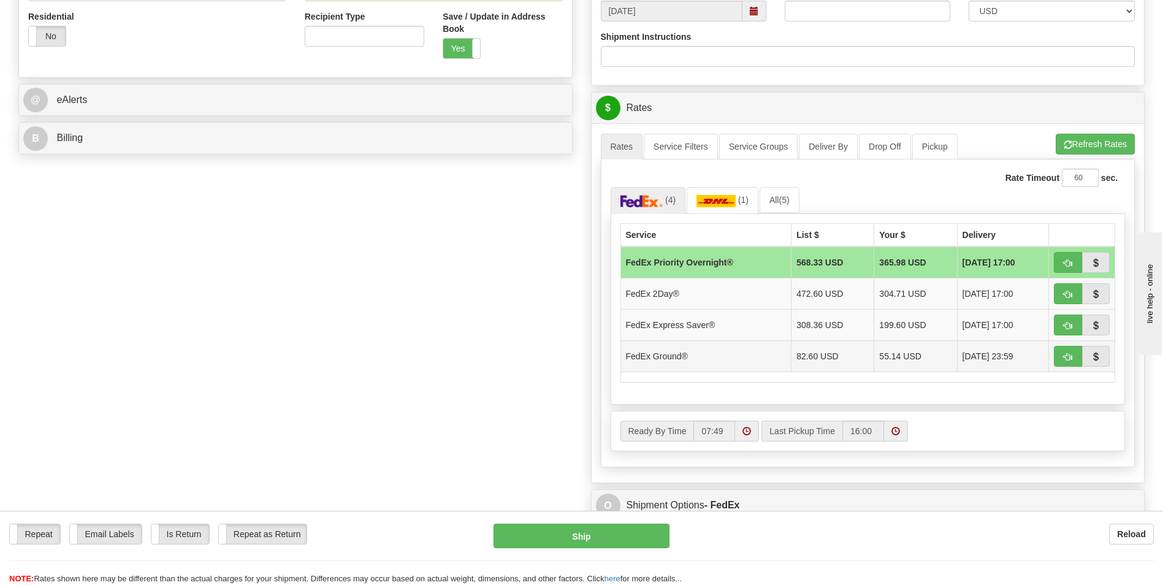
click at [561, 264] on td "FedEx Ground®" at bounding box center [706, 355] width 171 height 31
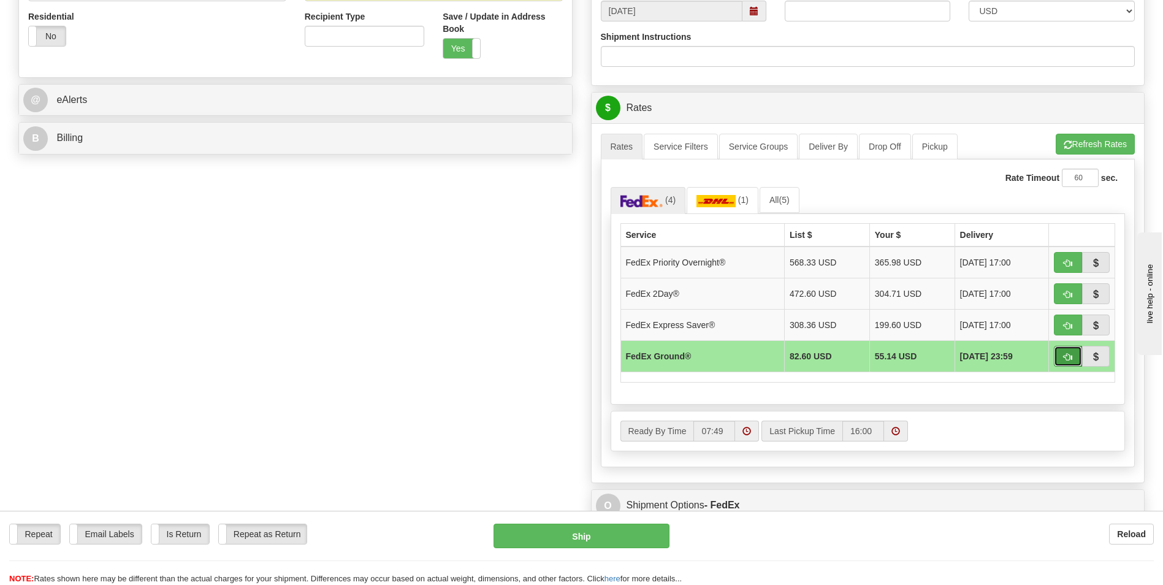
click at [561, 264] on span "button" at bounding box center [1068, 357] width 9 height 8
type input "92"
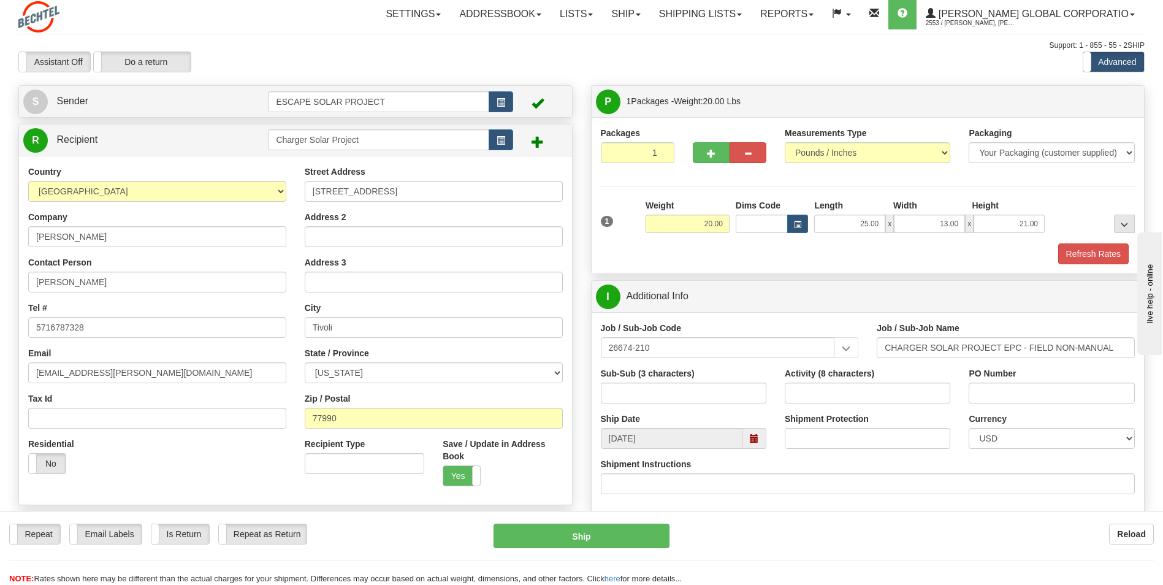
scroll to position [0, 0]
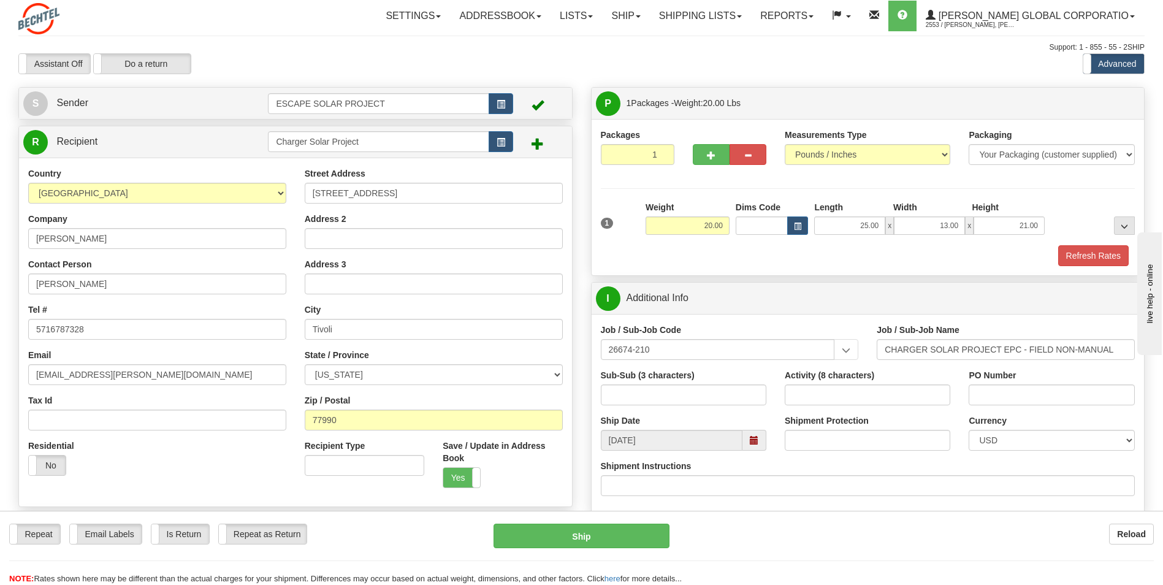
click at [561, 186] on div "Packages 1 1 Measurements Type" at bounding box center [868, 197] width 535 height 137
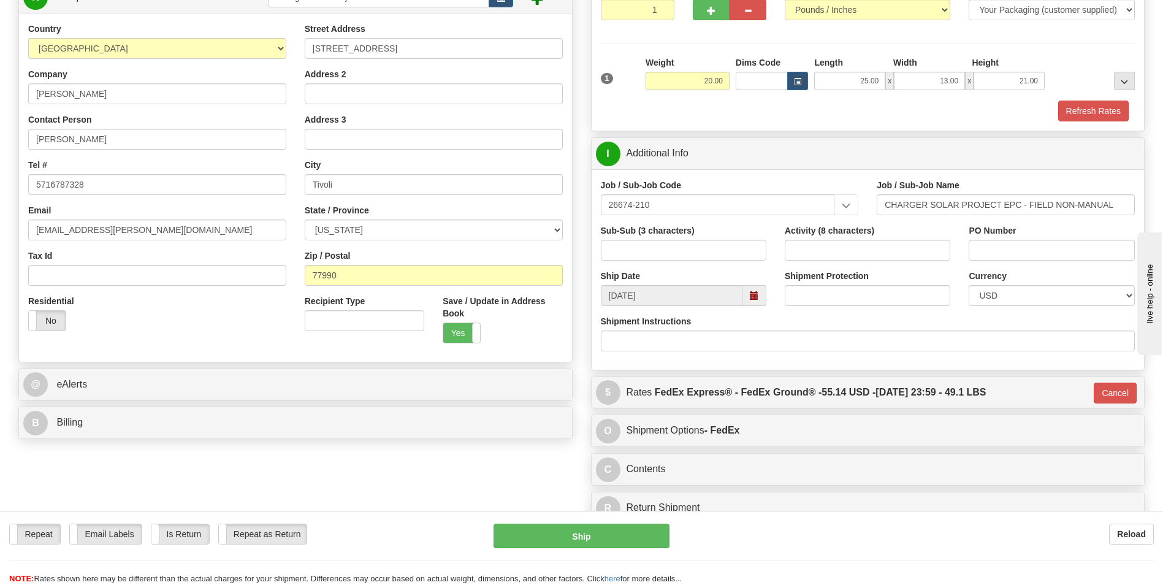
scroll to position [123, 0]
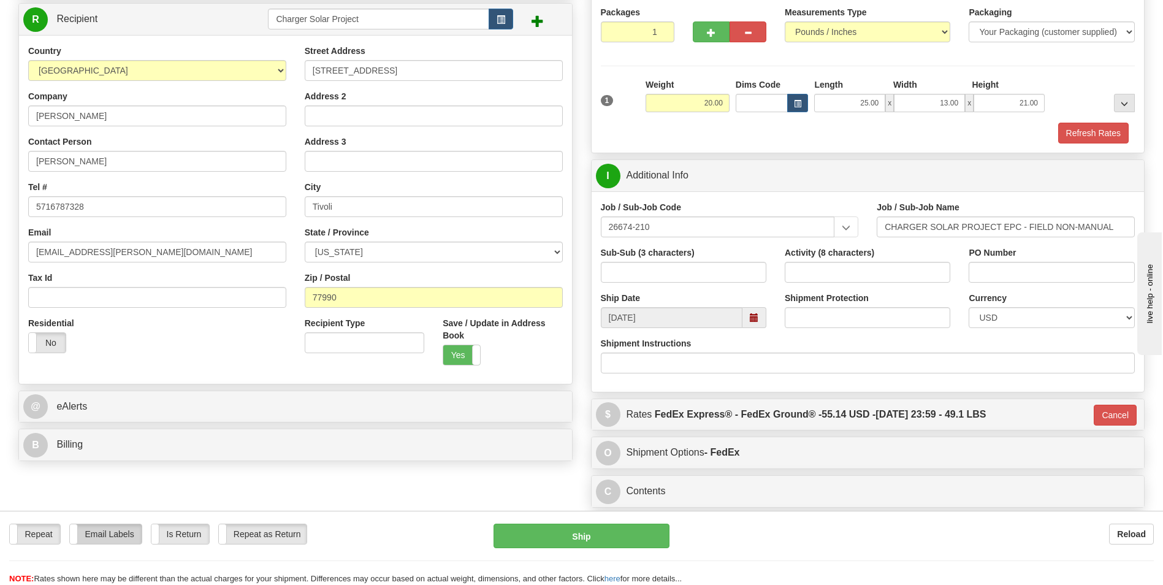
click at [98, 264] on label "Email Labels" at bounding box center [106, 534] width 72 height 20
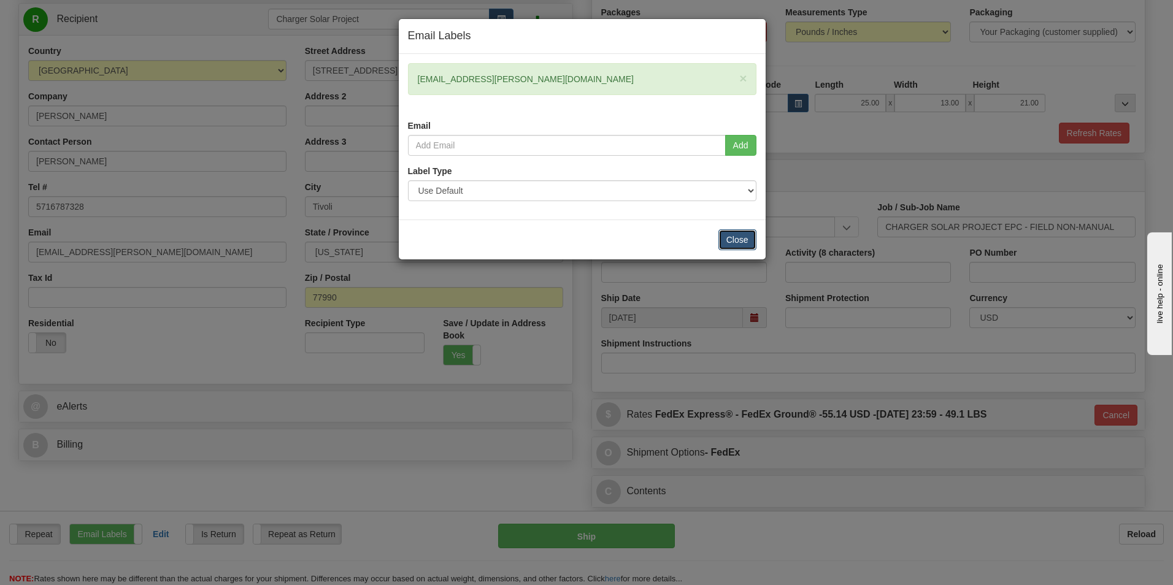
click at [561, 247] on button "Close" at bounding box center [737, 239] width 38 height 21
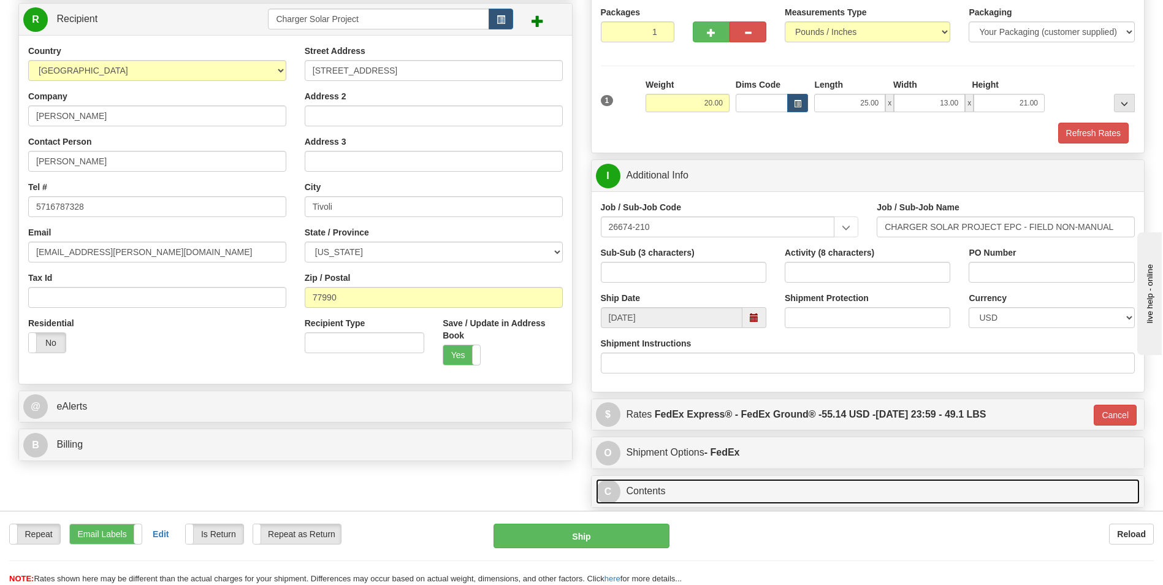
click at [561, 264] on link "C Contents" at bounding box center [868, 491] width 545 height 25
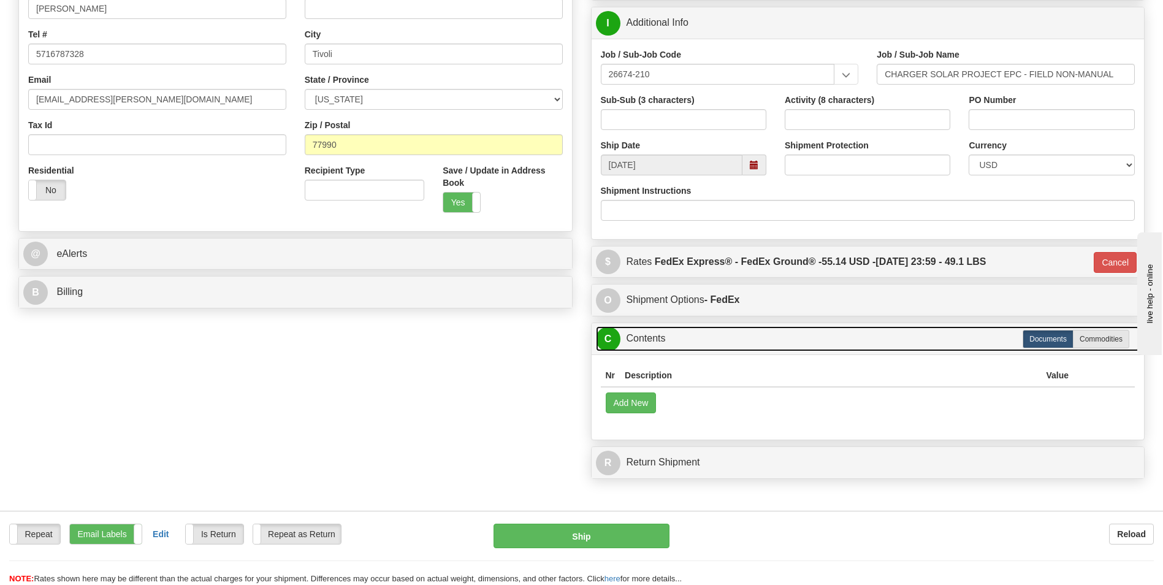
scroll to position [245, 0]
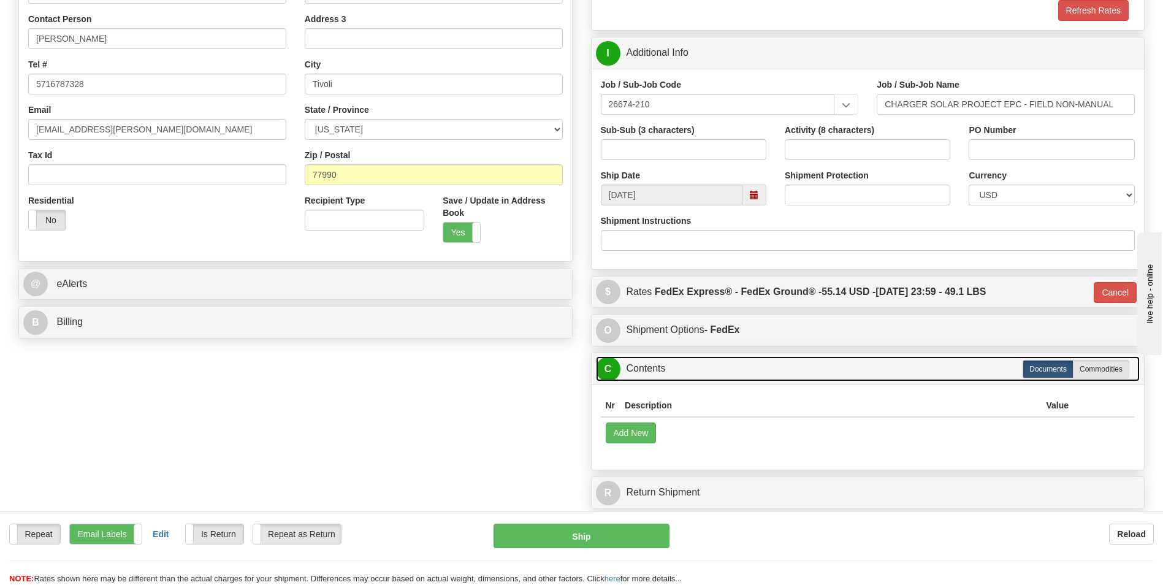
click at [561, 264] on link "C Contents" at bounding box center [868, 368] width 545 height 25
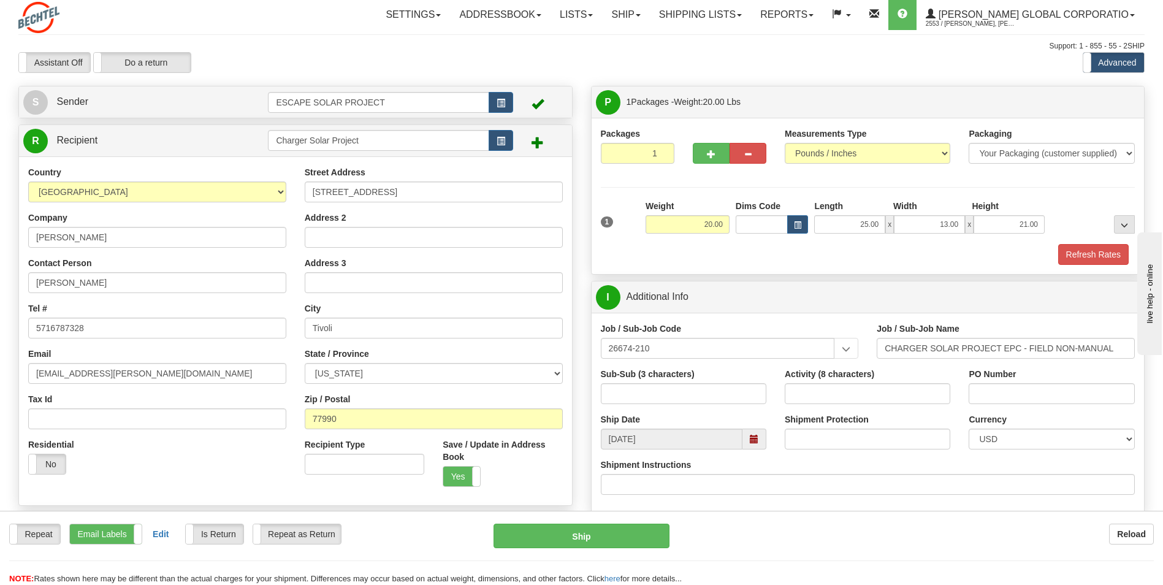
scroll to position [0, 0]
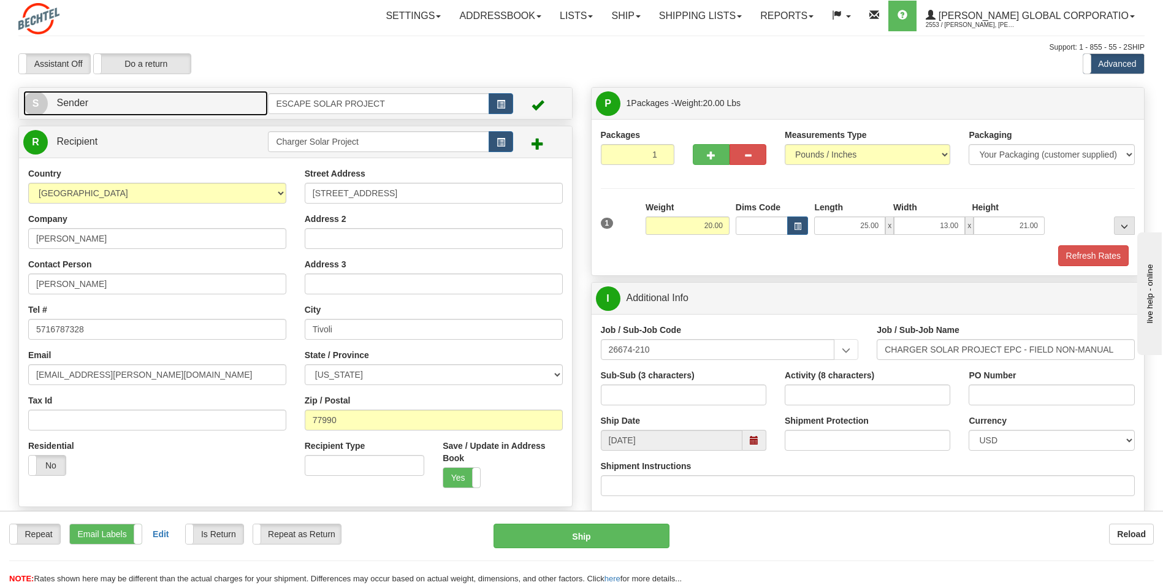
click at [174, 100] on link "S Sender" at bounding box center [145, 103] width 245 height 25
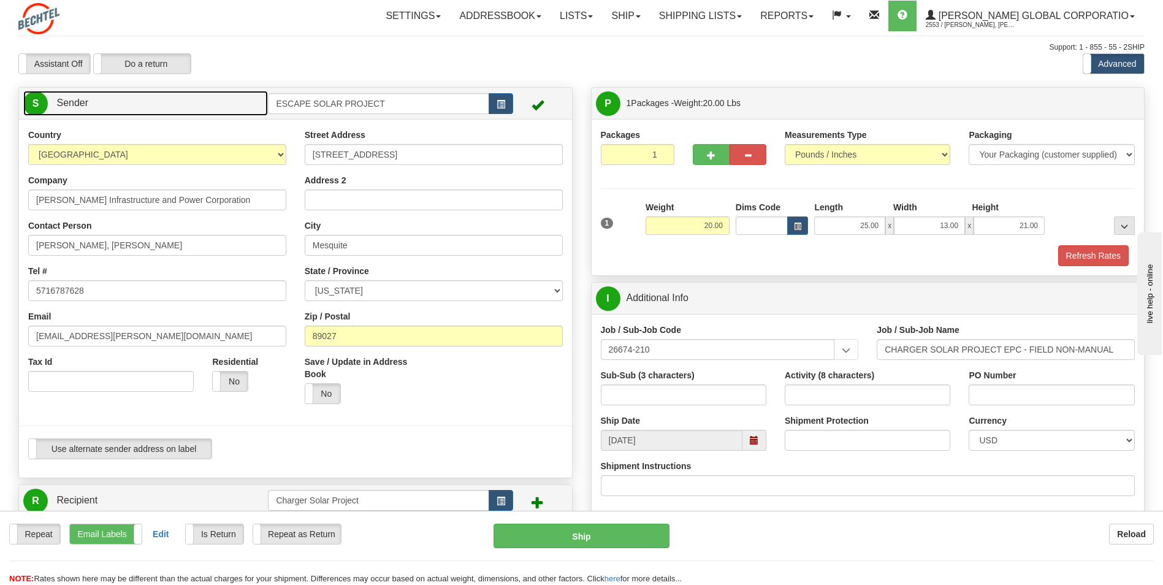
click at [174, 100] on link "S Sender" at bounding box center [145, 103] width 245 height 25
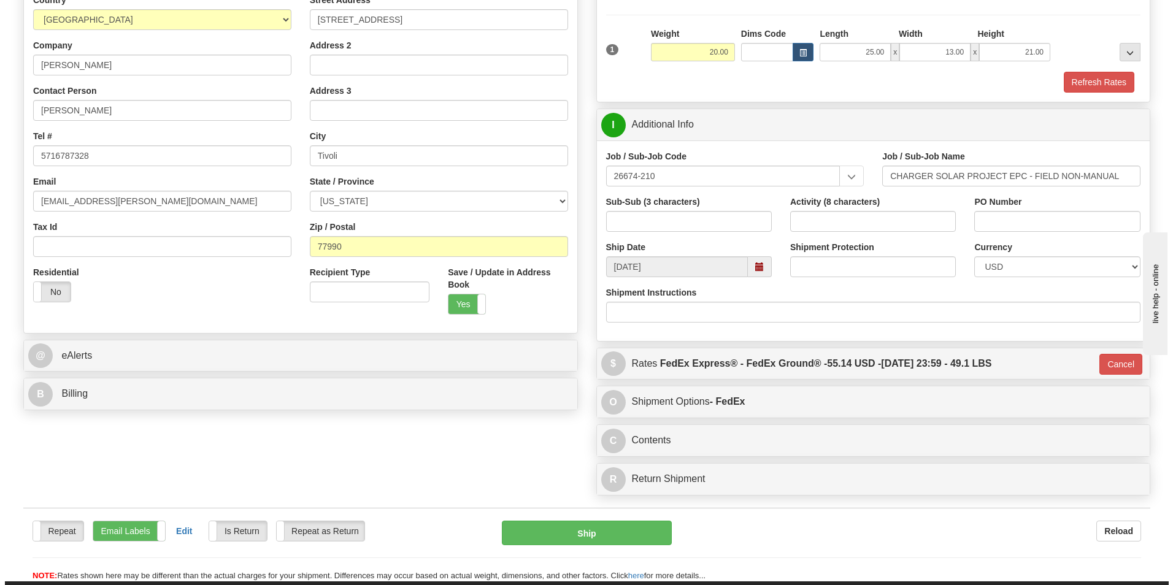
scroll to position [184, 0]
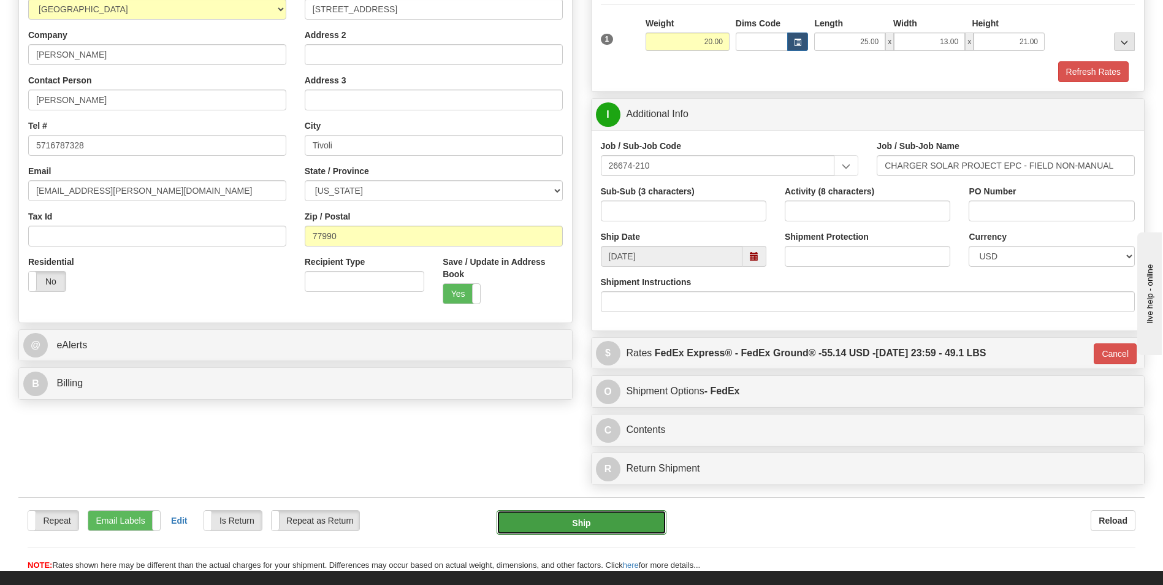
click at [561, 264] on button "Ship" at bounding box center [581, 522] width 169 height 25
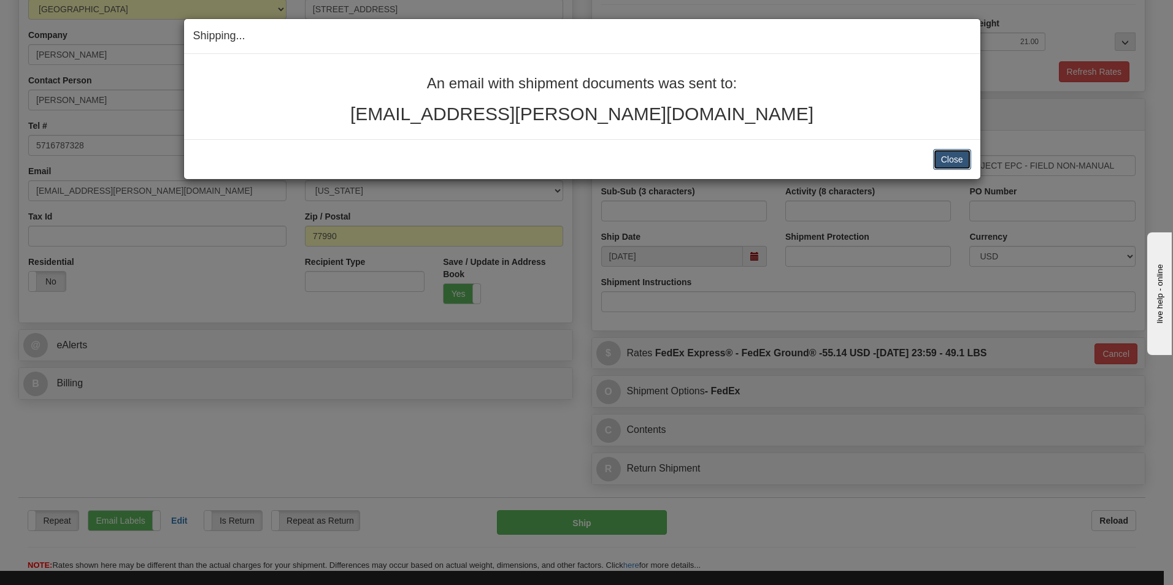
click at [561, 158] on button "Close" at bounding box center [952, 159] width 38 height 21
